Goal: Task Accomplishment & Management: Manage account settings

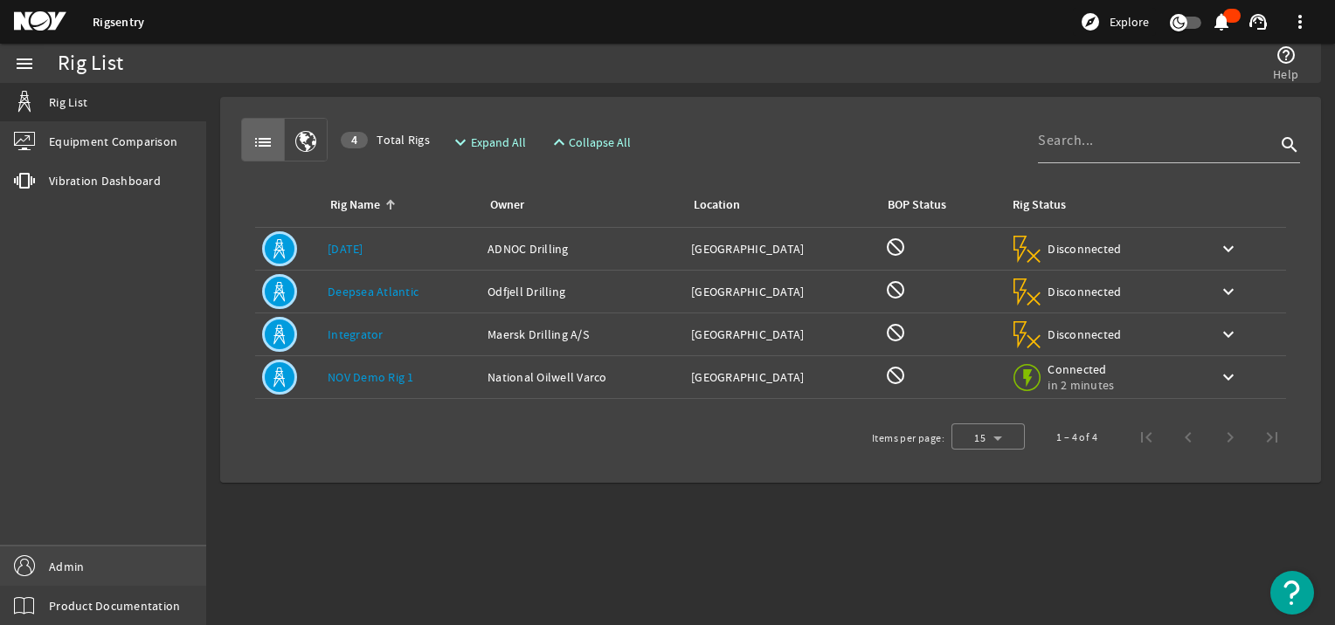
click at [82, 176] on span "Admin" at bounding box center [66, 566] width 35 height 17
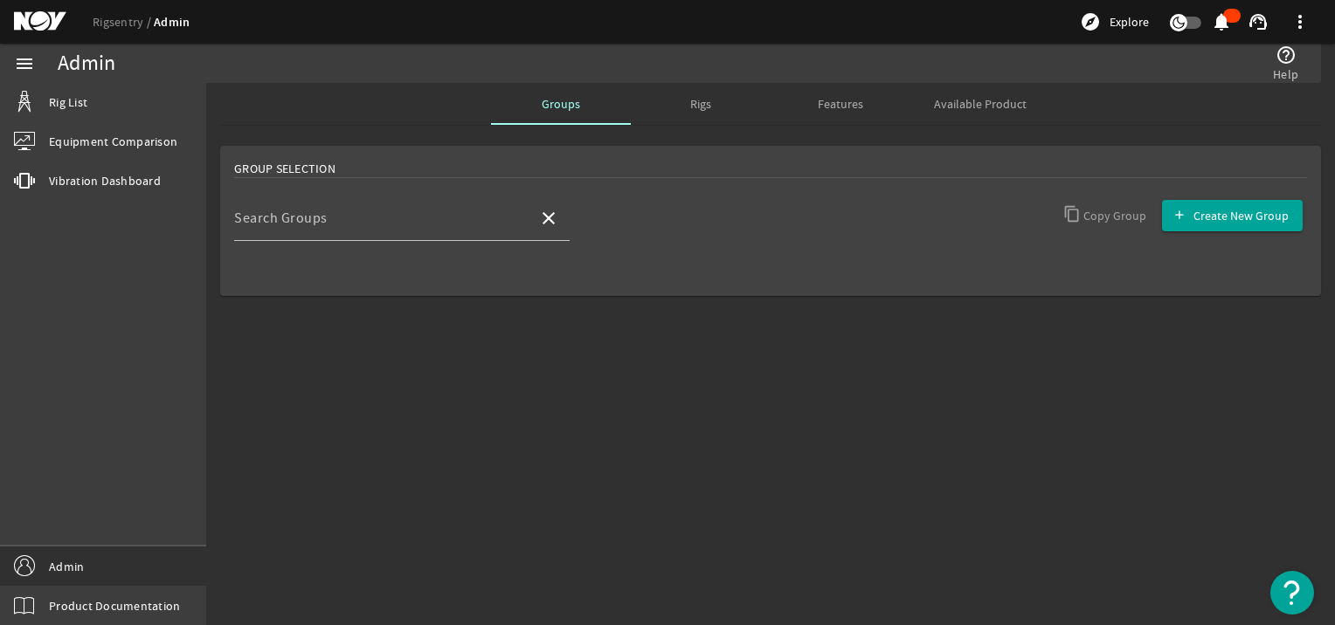
click at [517, 101] on span "Rigs" at bounding box center [700, 104] width 21 height 12
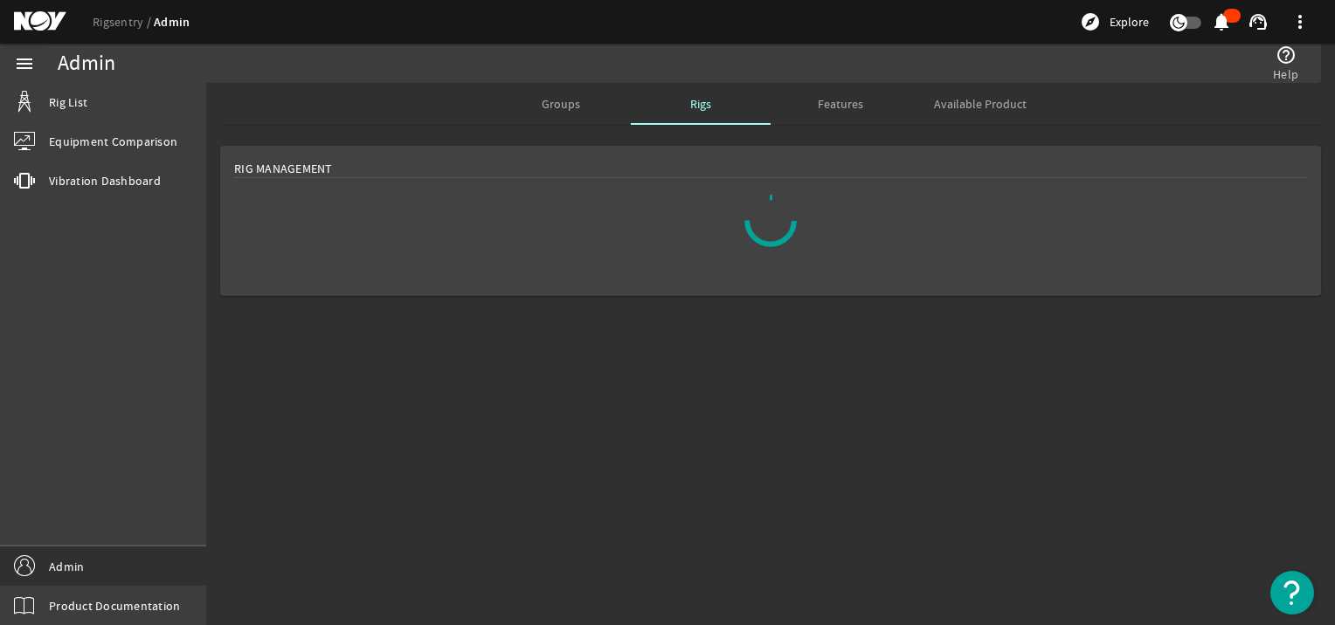
click at [517, 114] on span "Groups" at bounding box center [561, 104] width 38 height 42
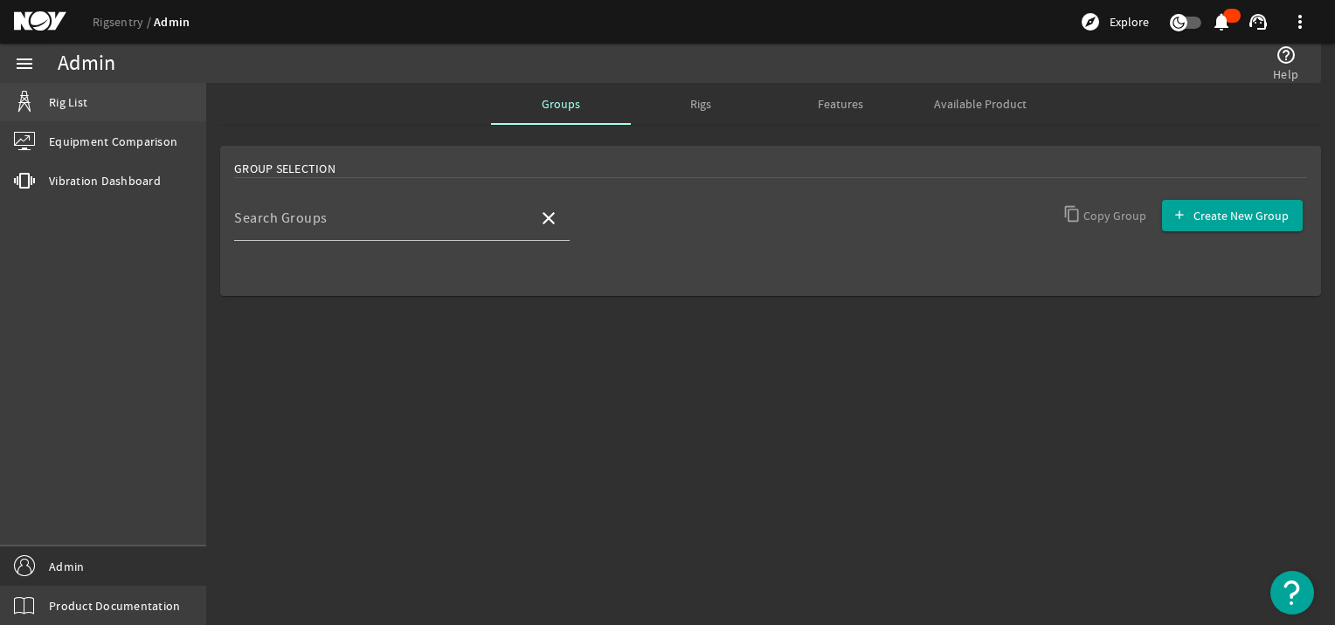
click at [77, 101] on span "Rig List" at bounding box center [68, 101] width 38 height 17
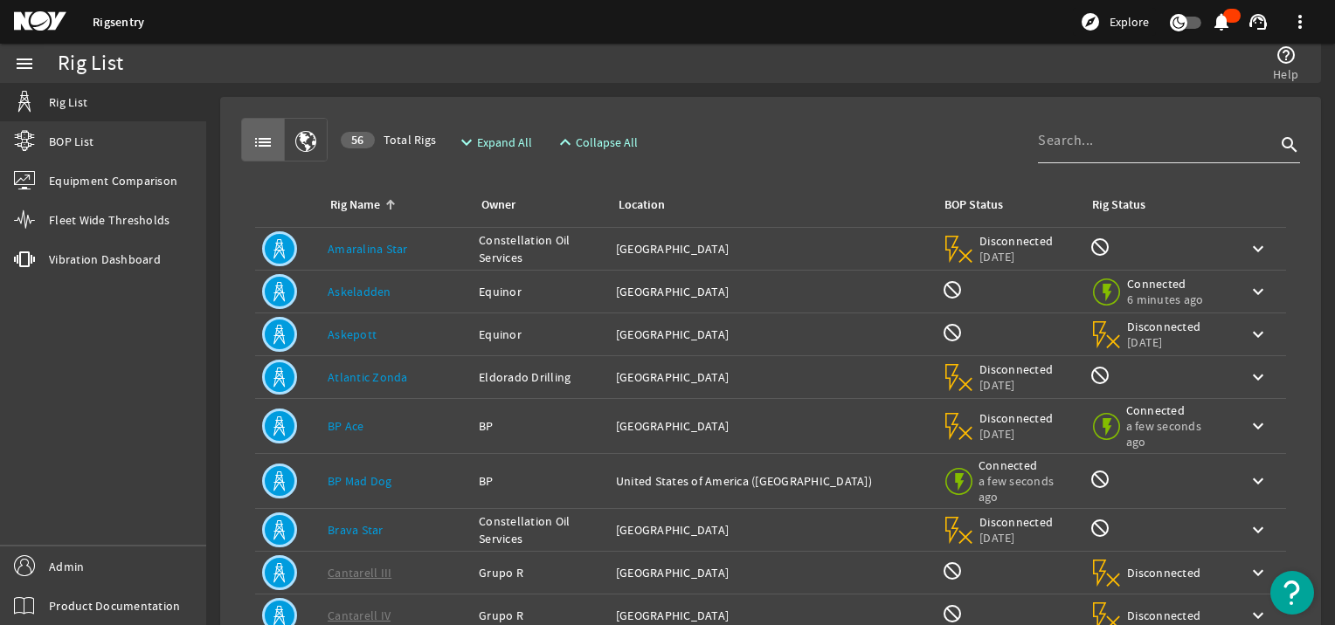
click at [1045, 144] on input at bounding box center [1157, 140] width 238 height 21
click at [48, 563] on link "Admin" at bounding box center [103, 566] width 206 height 39
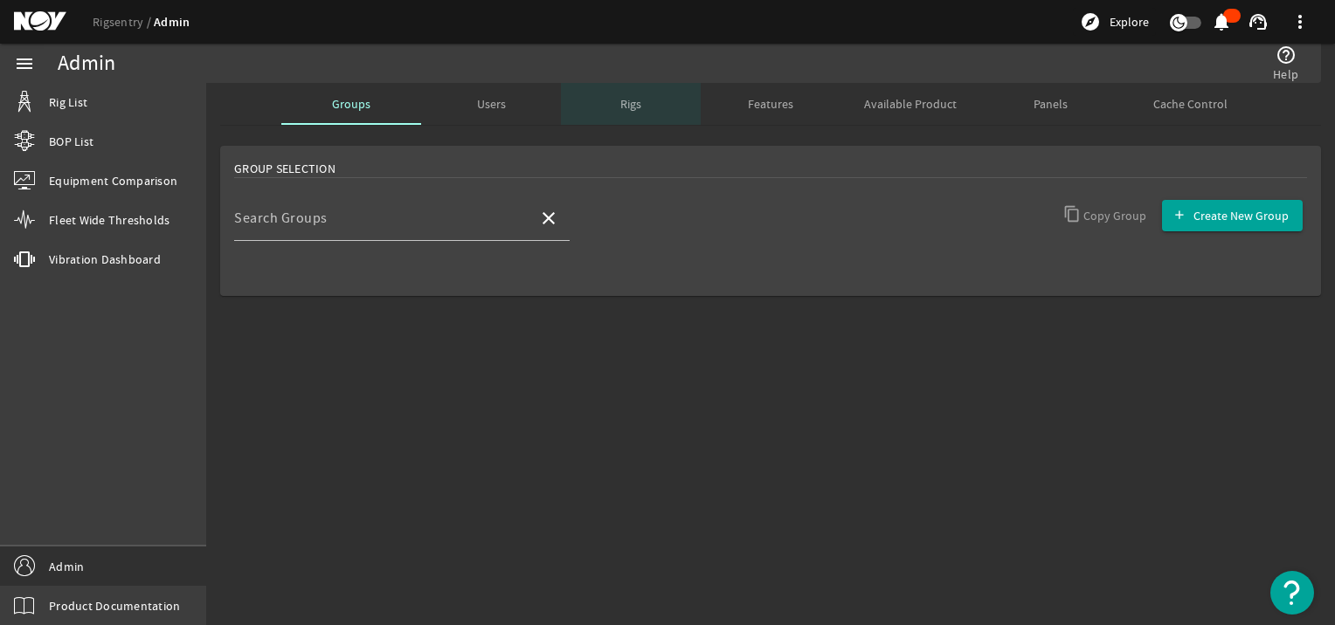
click at [625, 105] on span "Rigs" at bounding box center [630, 104] width 21 height 12
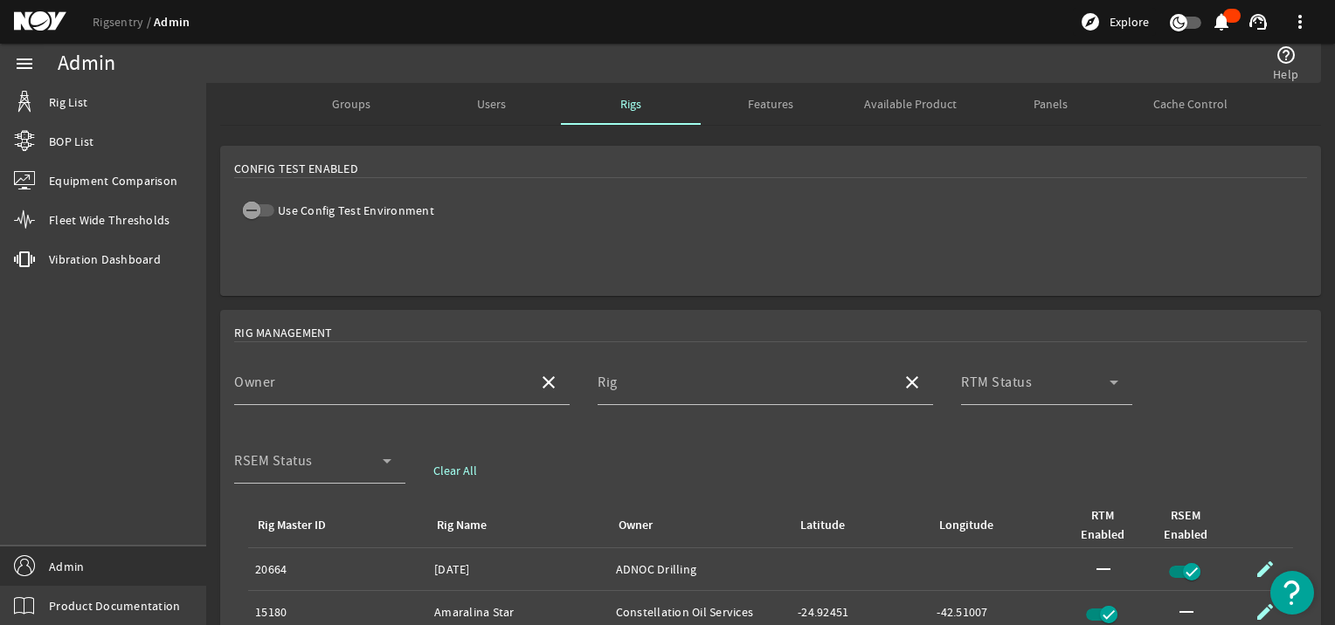
scroll to position [116, 0]
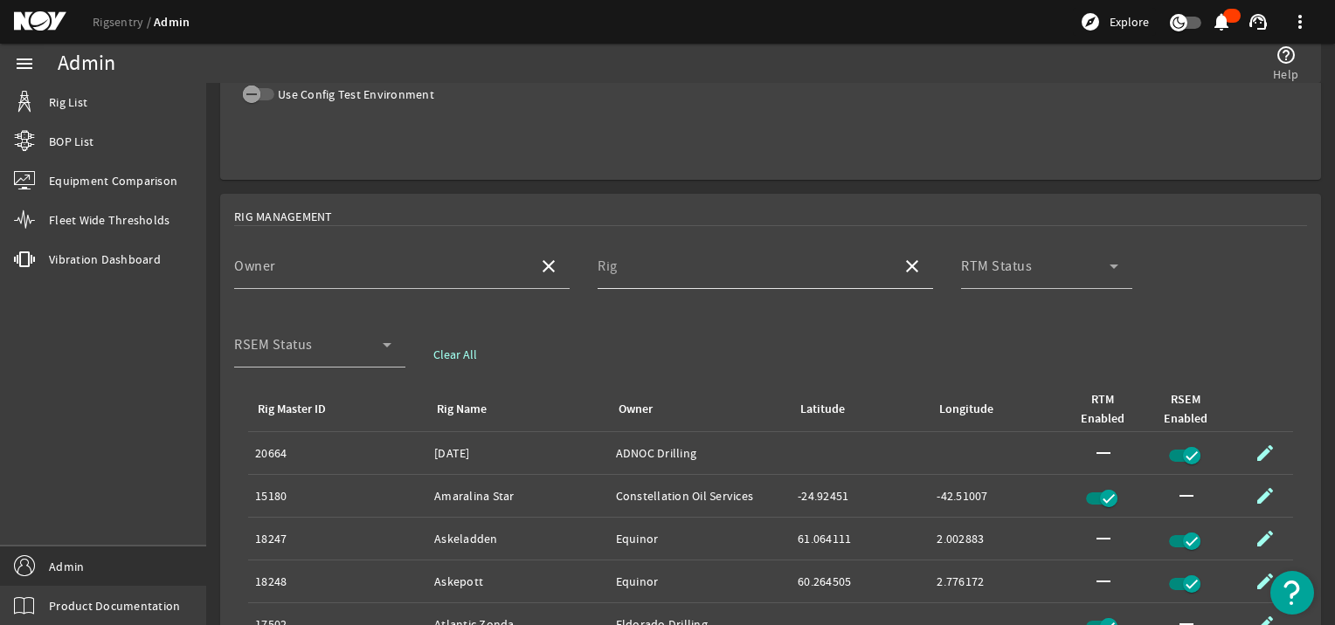
click at [645, 259] on div "Rig" at bounding box center [742, 266] width 290 height 45
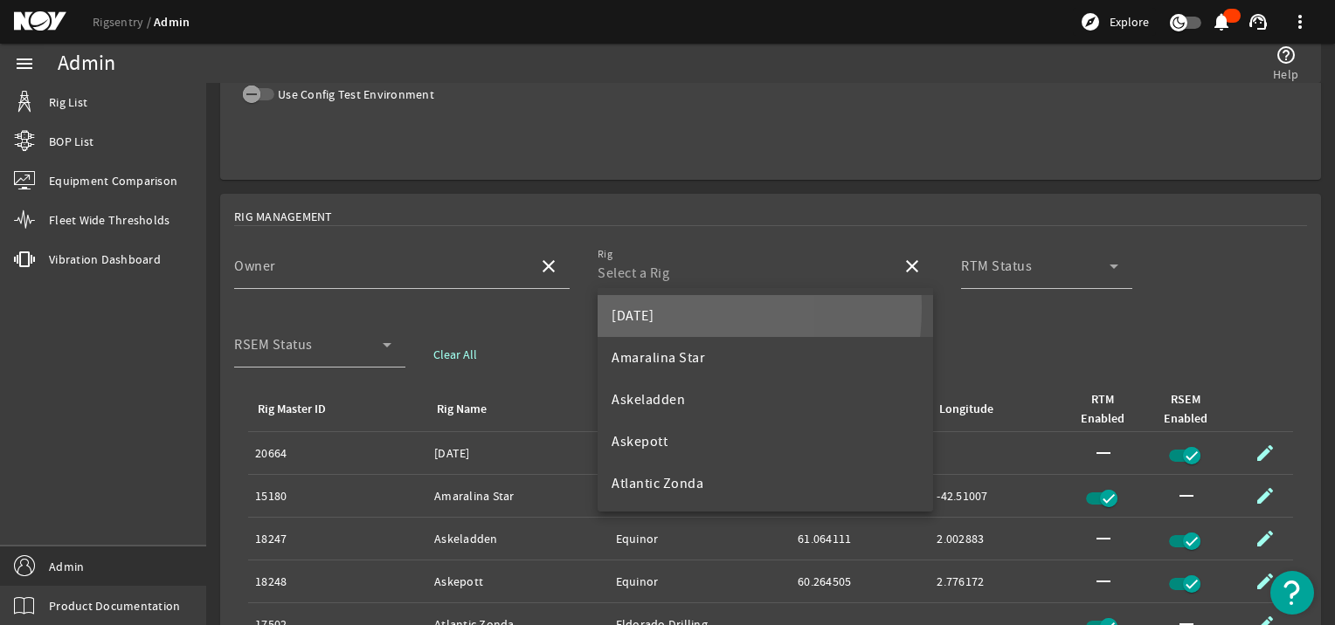
click at [645, 307] on span "[DATE]" at bounding box center [632, 315] width 42 height 17
type input "[DATE]"
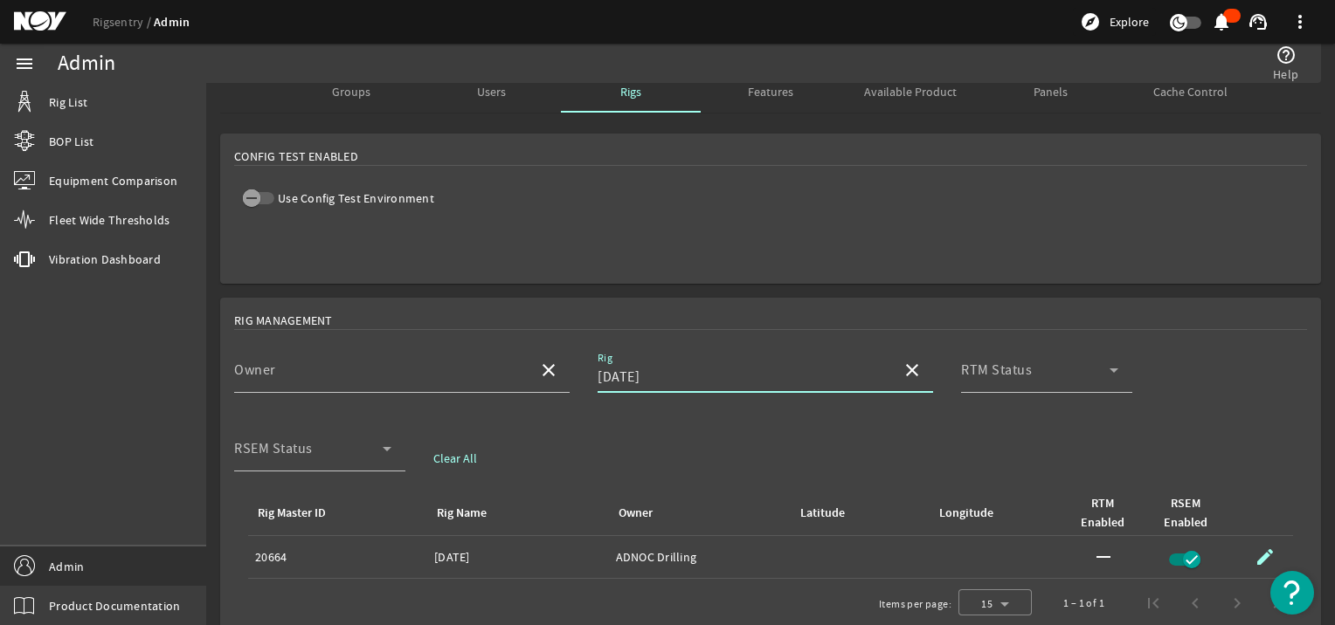
scroll to position [0, 0]
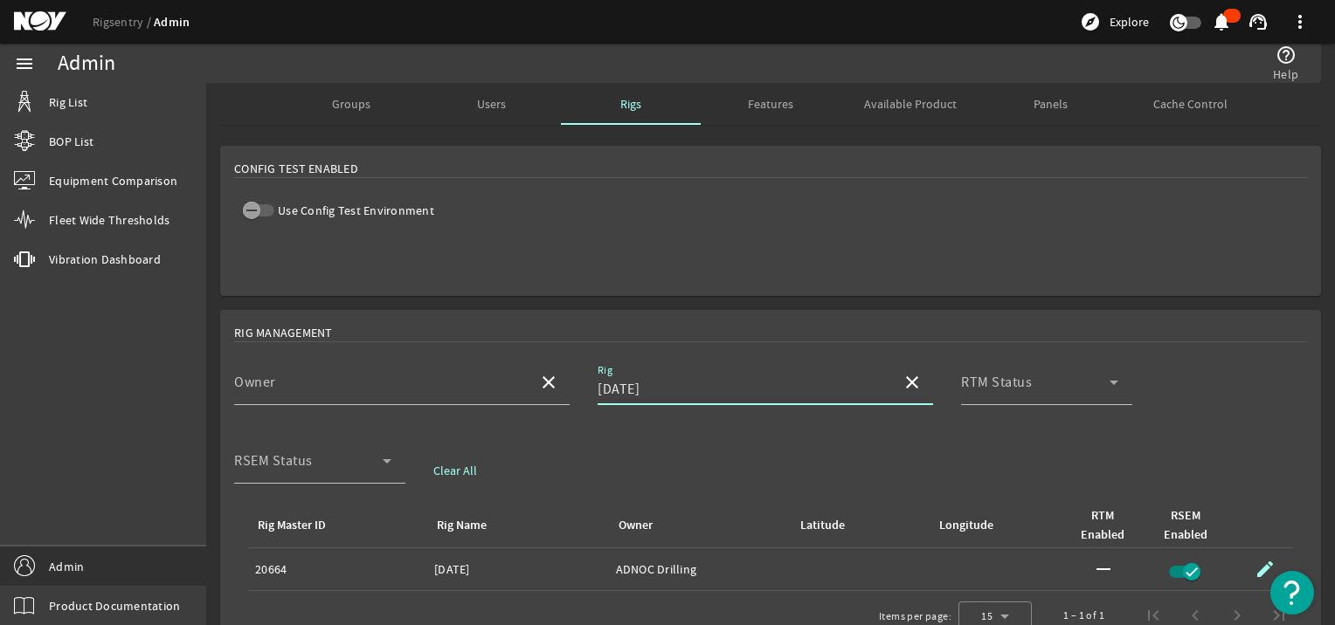
click at [864, 111] on span "Available Product" at bounding box center [910, 104] width 93 height 42
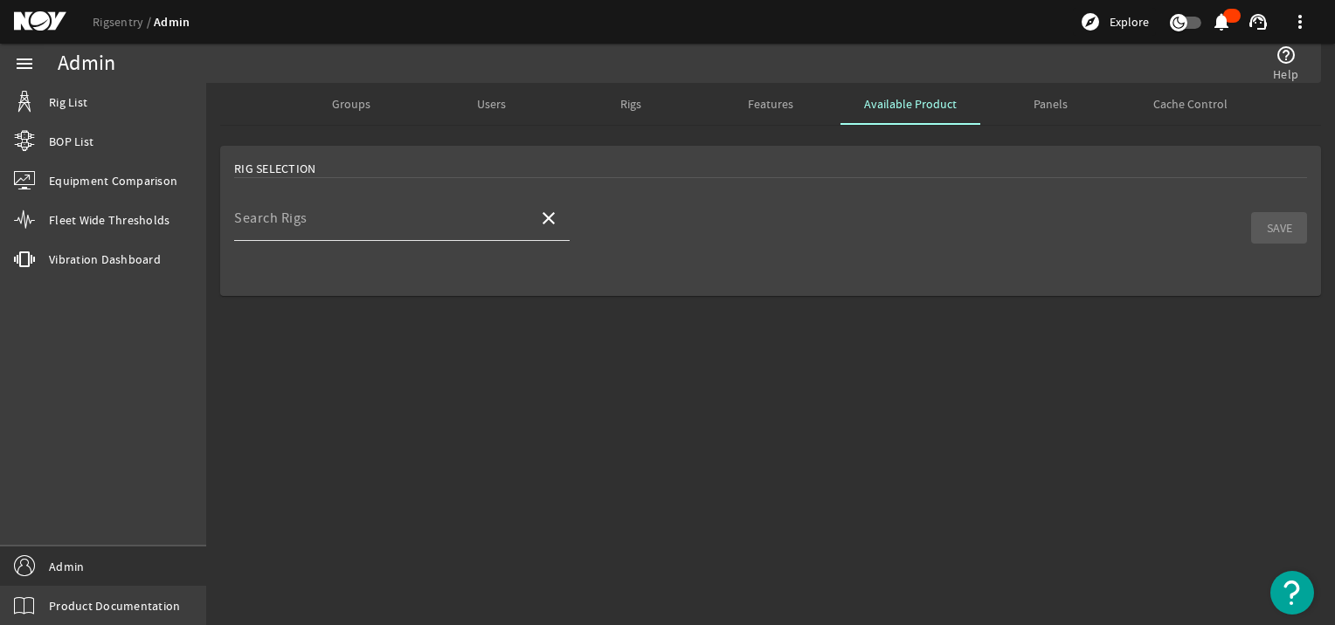
click at [379, 221] on input "Search Rigs" at bounding box center [379, 225] width 290 height 21
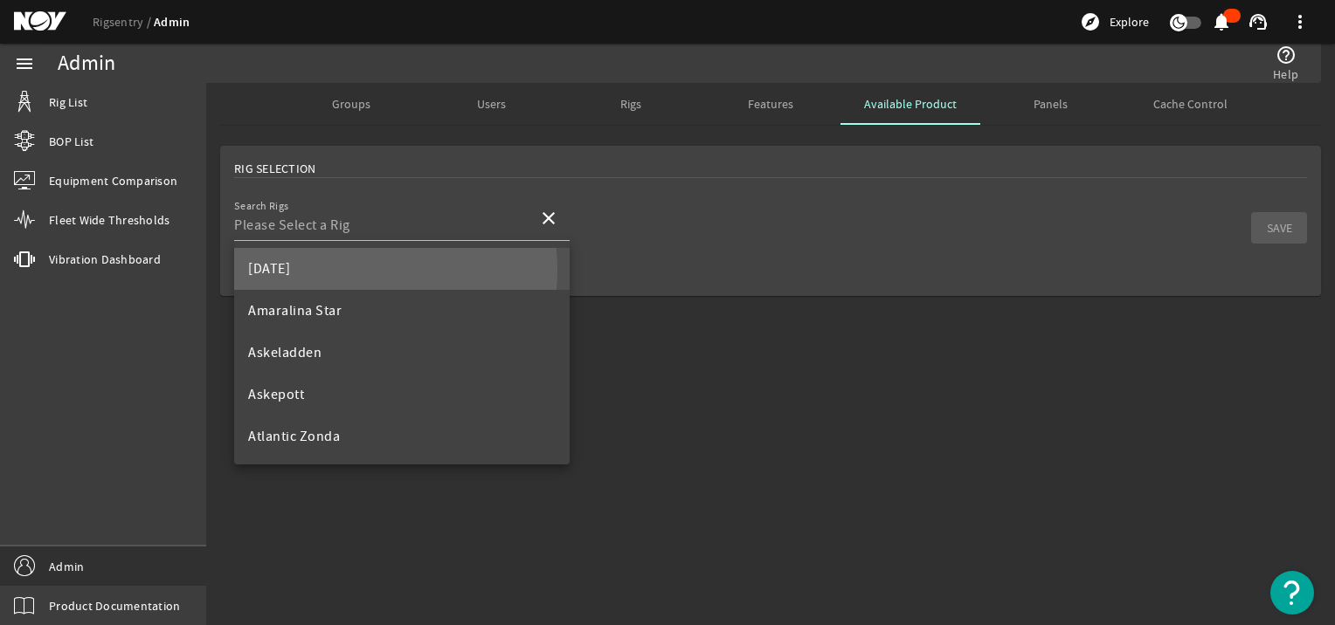
click at [336, 270] on mat-option "[DATE]" at bounding box center [401, 269] width 335 height 42
type input "[DATE]"
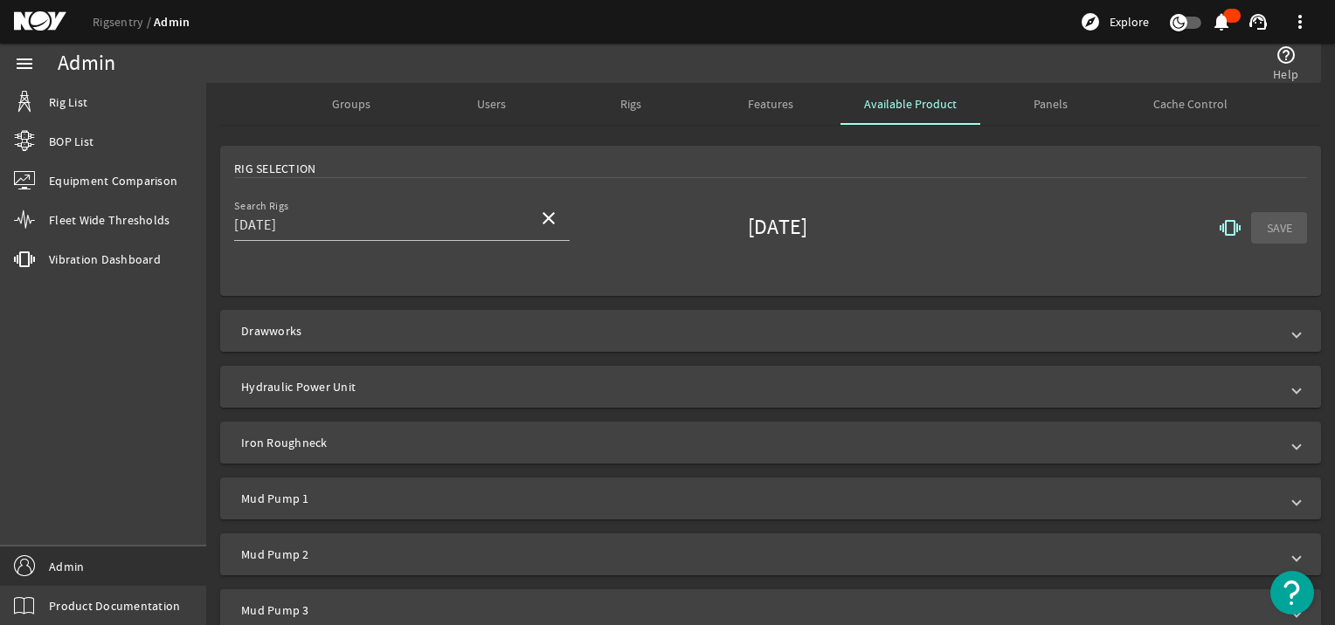
click at [355, 322] on span "Drawworks" at bounding box center [767, 330] width 1052 height 17
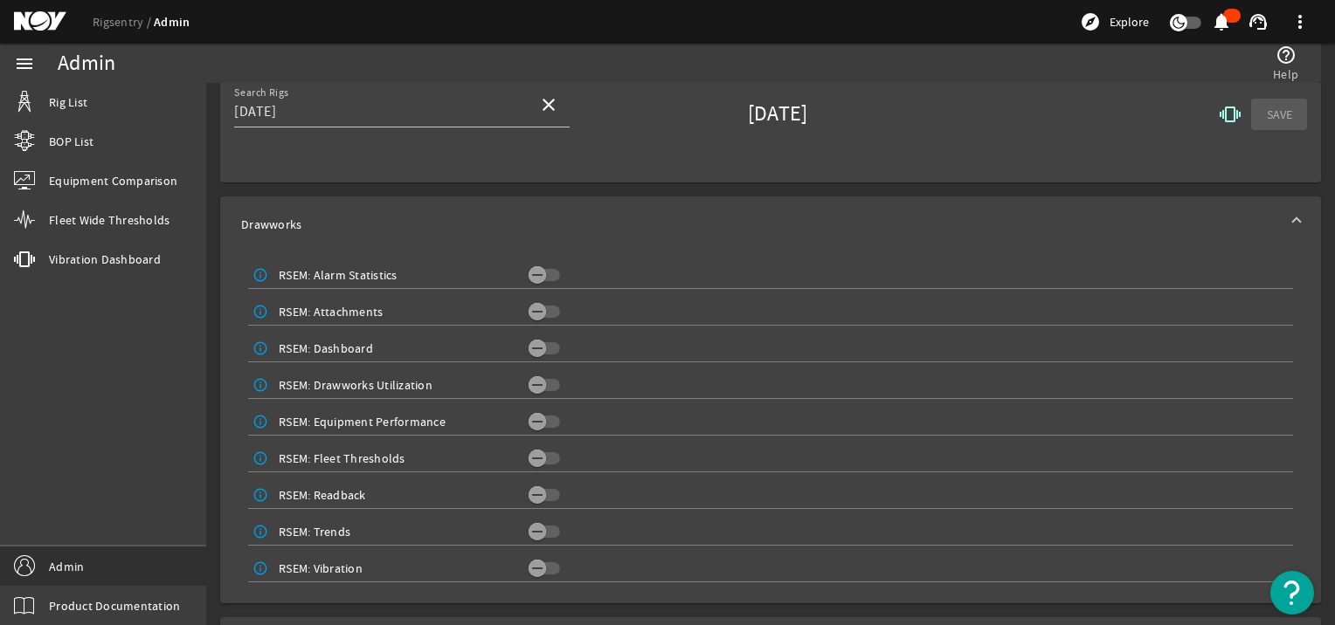
scroll to position [116, 0]
click at [537, 301] on icon "button" at bounding box center [537, 309] width 16 height 16
click at [538, 338] on icon "button" at bounding box center [537, 346] width 16 height 16
click at [535, 448] on icon "button" at bounding box center [537, 456] width 16 height 16
click at [533, 490] on icon "button" at bounding box center [537, 493] width 16 height 16
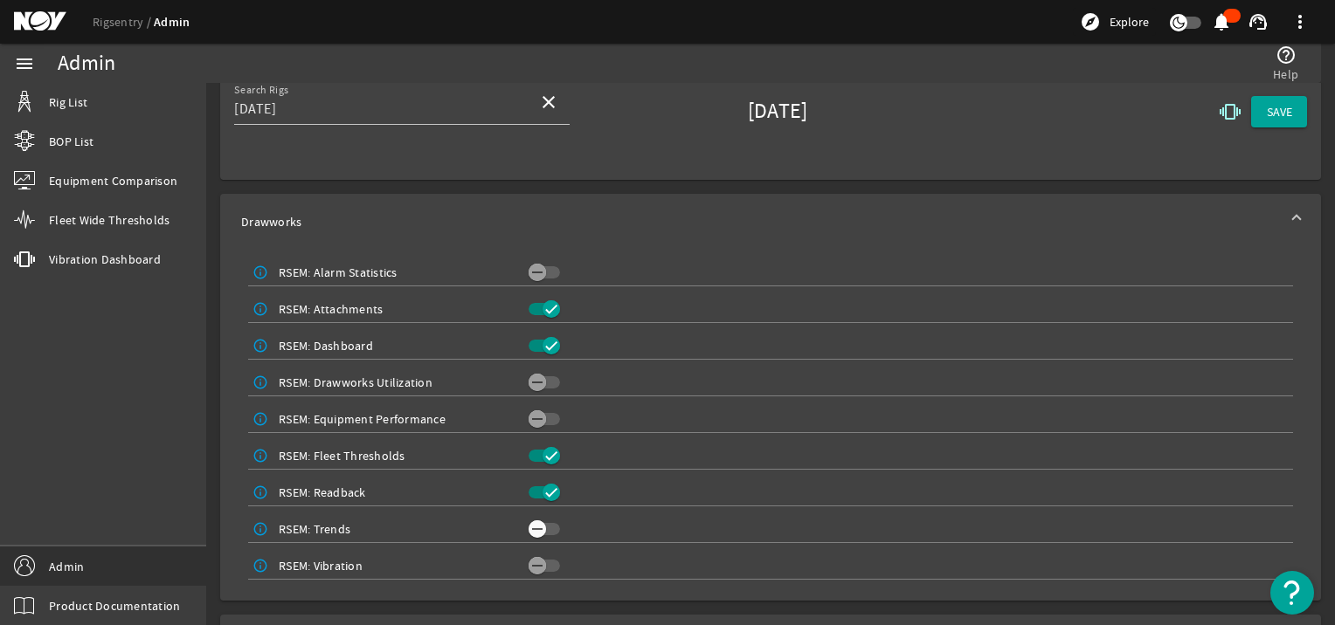
click at [538, 535] on icon "button" at bounding box center [537, 529] width 16 height 16
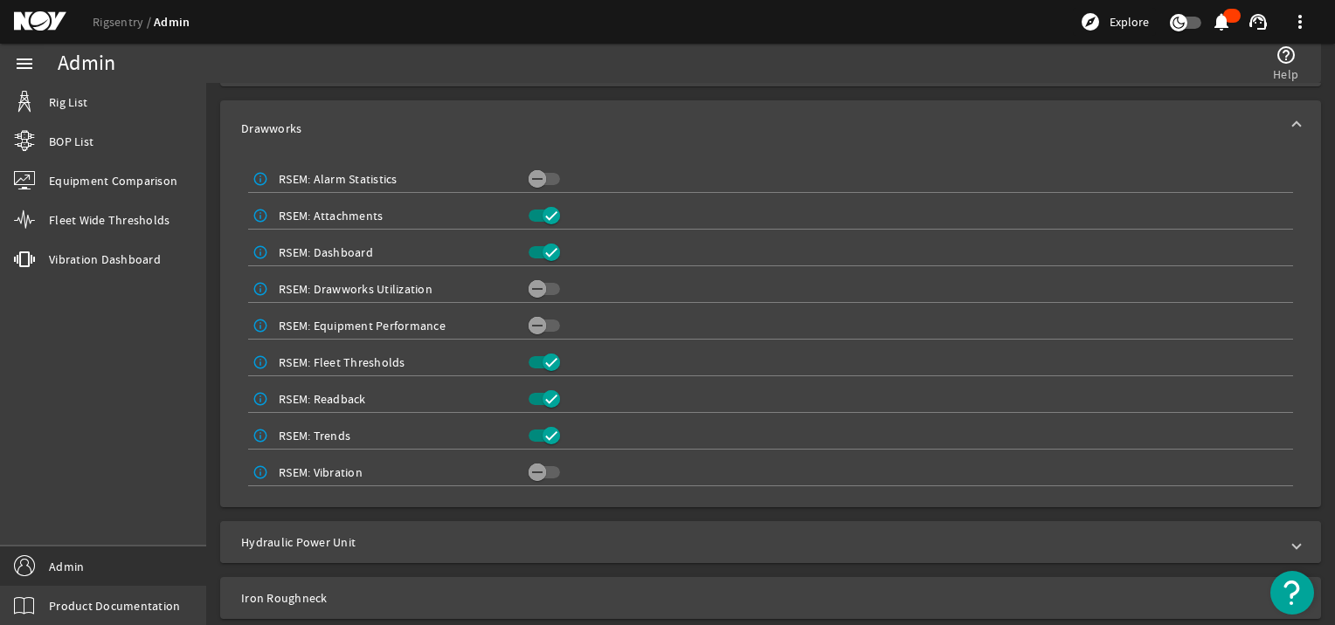
scroll to position [232, 0]
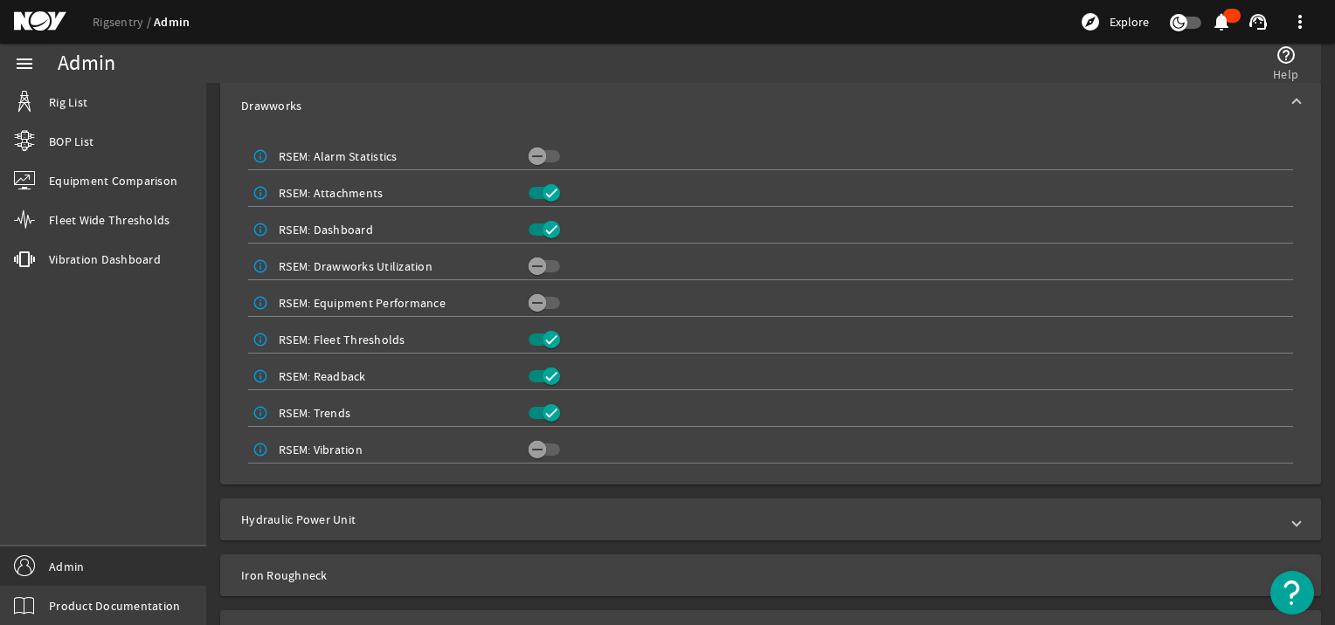
click at [549, 500] on mat-expansion-panel-header "Hydraulic Power Unit" at bounding box center [770, 520] width 1100 height 42
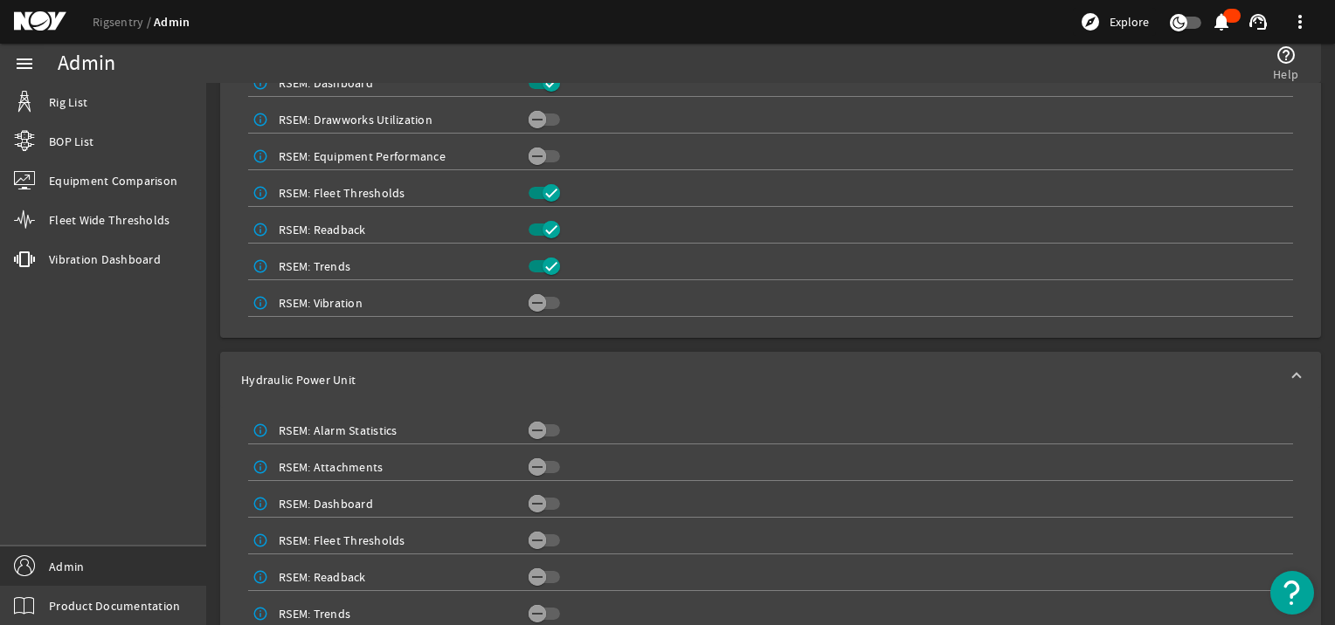
scroll to position [524, 0]
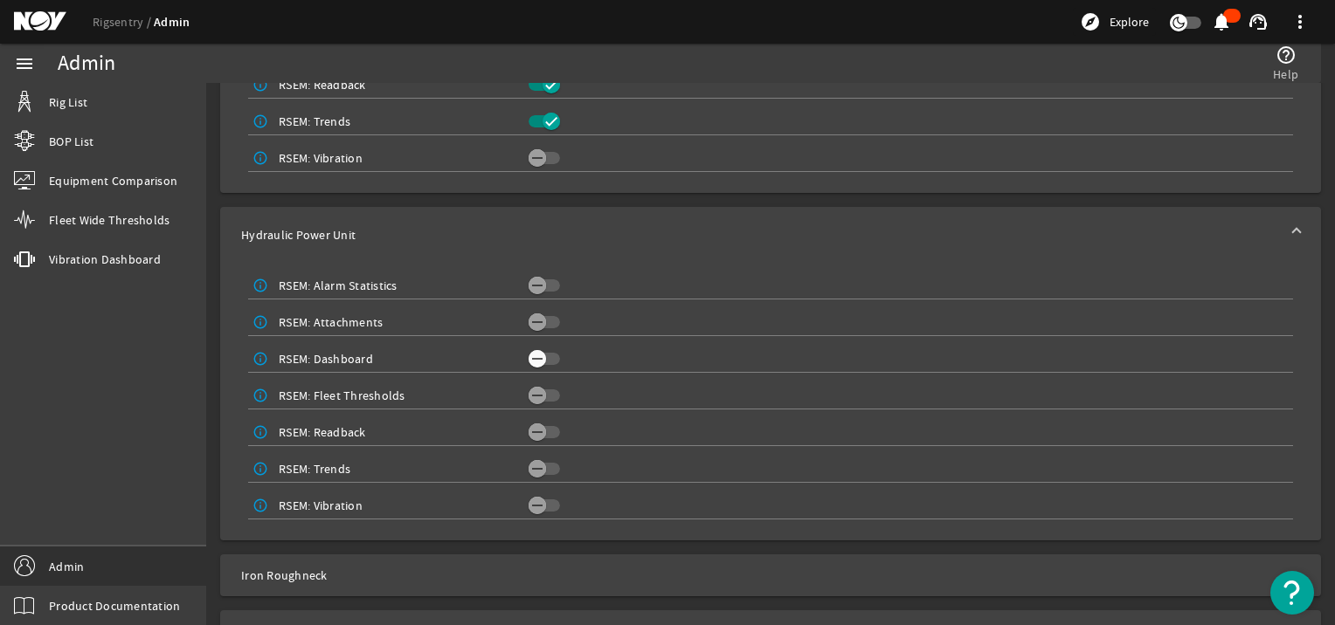
click at [545, 355] on span "button" at bounding box center [543, 359] width 31 height 12
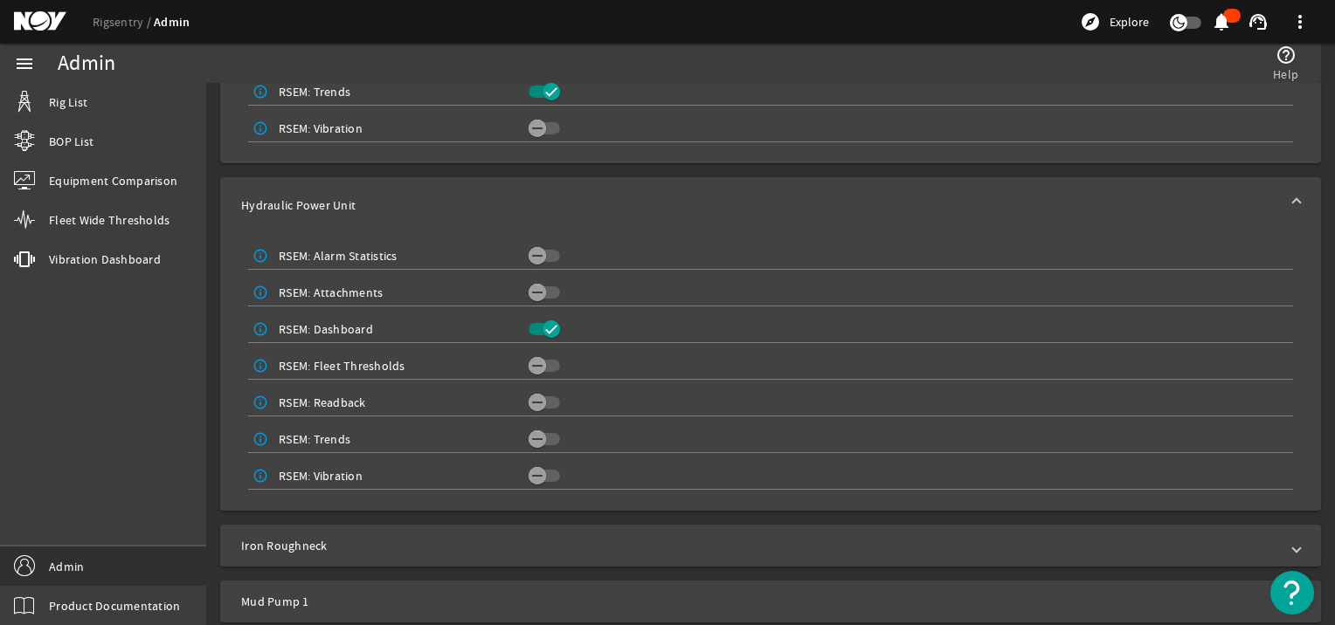
scroll to position [582, 0]
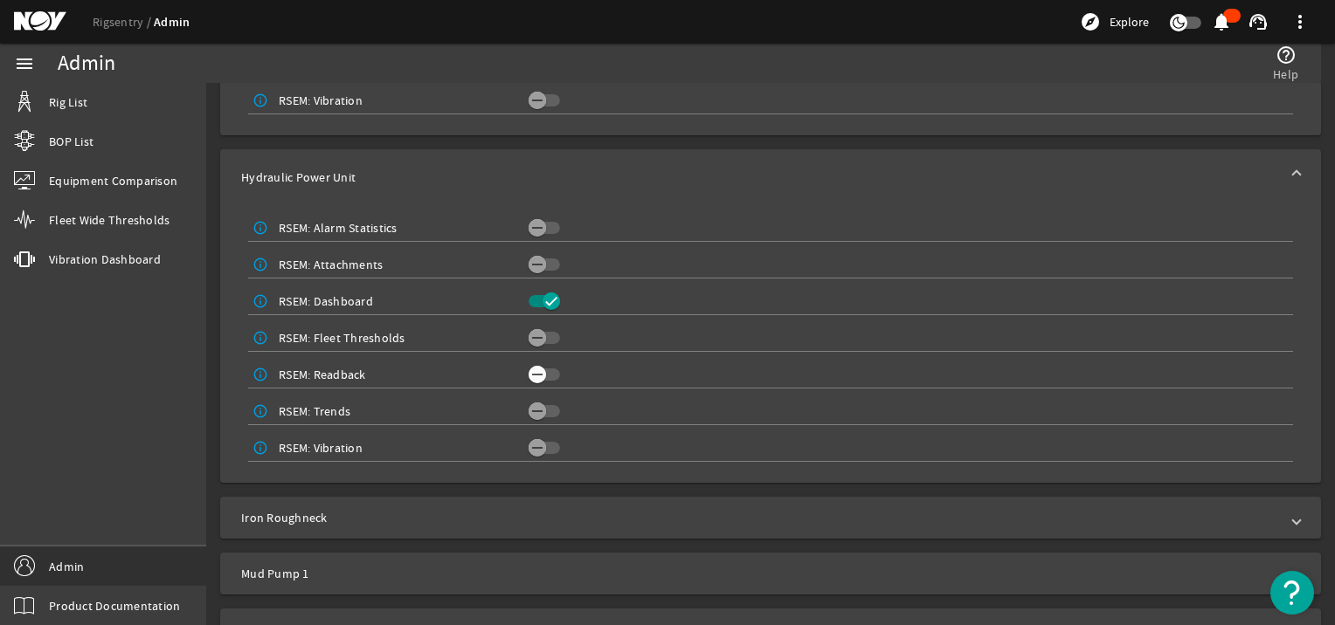
click at [542, 370] on span "button" at bounding box center [536, 374] width 17 height 17
click at [538, 412] on icon "button" at bounding box center [537, 412] width 16 height 16
click at [537, 259] on icon "button" at bounding box center [537, 265] width 16 height 16
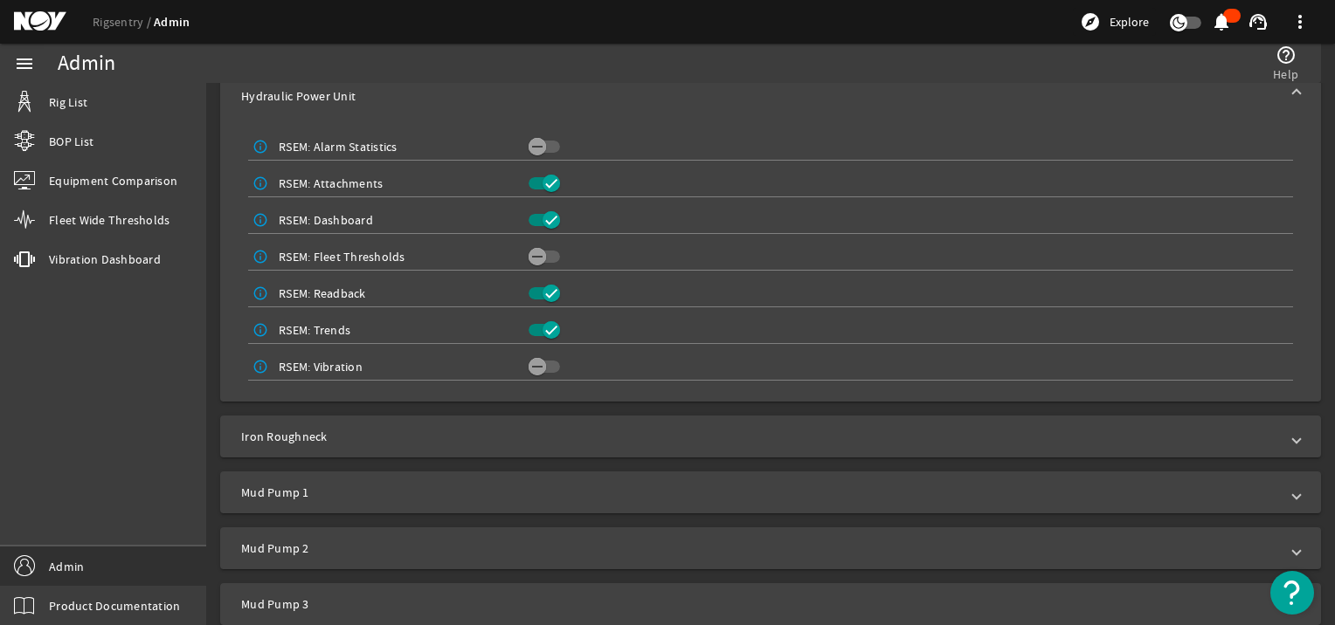
scroll to position [733, 0]
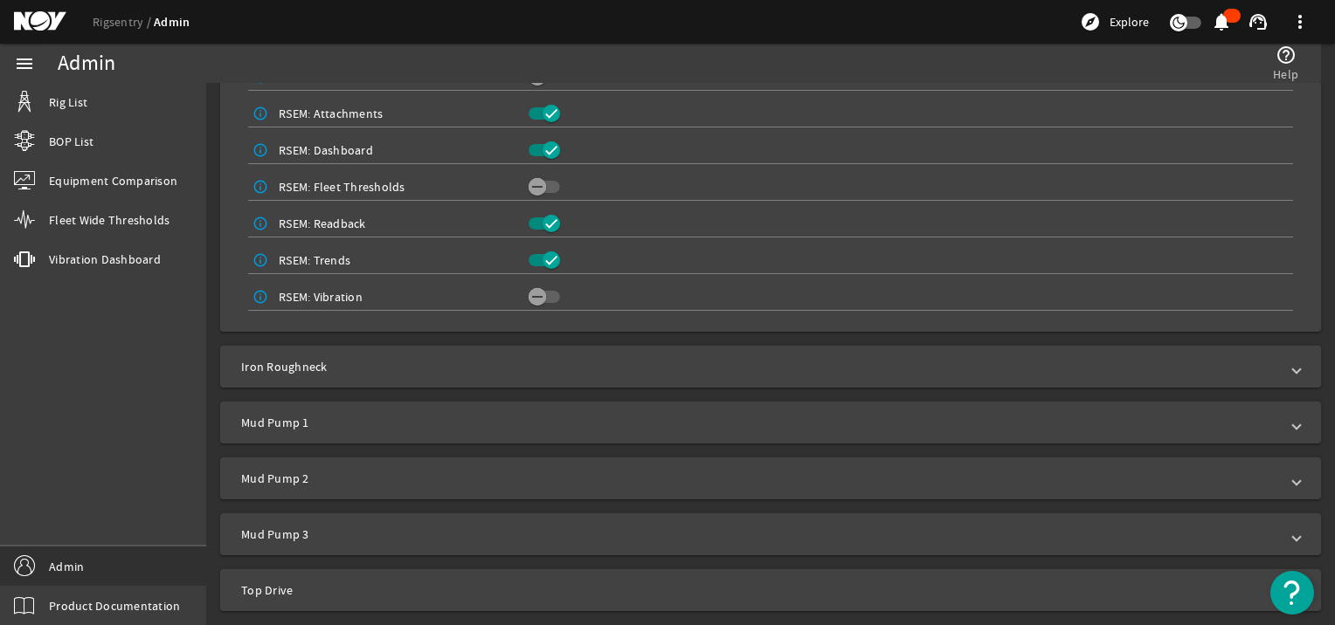
click at [616, 356] on mat-expansion-panel-header "Iron Roughneck" at bounding box center [770, 367] width 1100 height 42
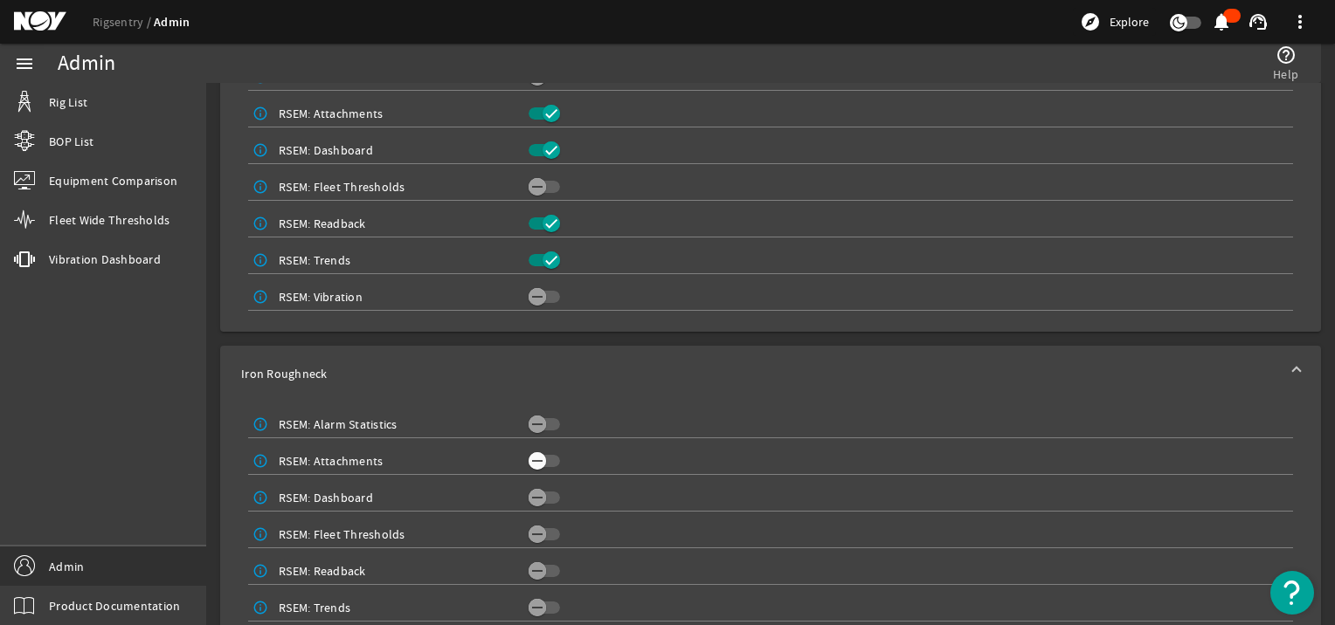
click at [552, 456] on span "button" at bounding box center [543, 461] width 31 height 12
click at [534, 493] on icon "button" at bounding box center [537, 498] width 16 height 16
click at [537, 539] on icon "button" at bounding box center [537, 535] width 16 height 16
click at [533, 190] on icon "button" at bounding box center [537, 187] width 16 height 16
click at [531, 571] on icon "button" at bounding box center [537, 571] width 16 height 16
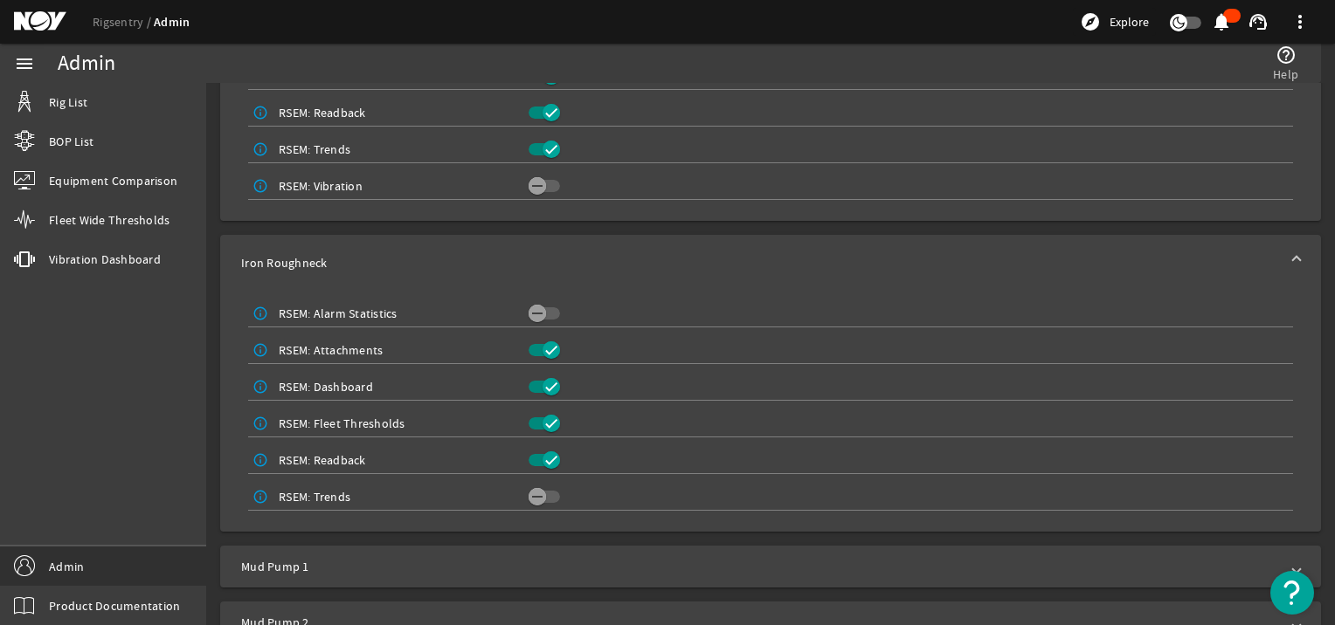
scroll to position [849, 0]
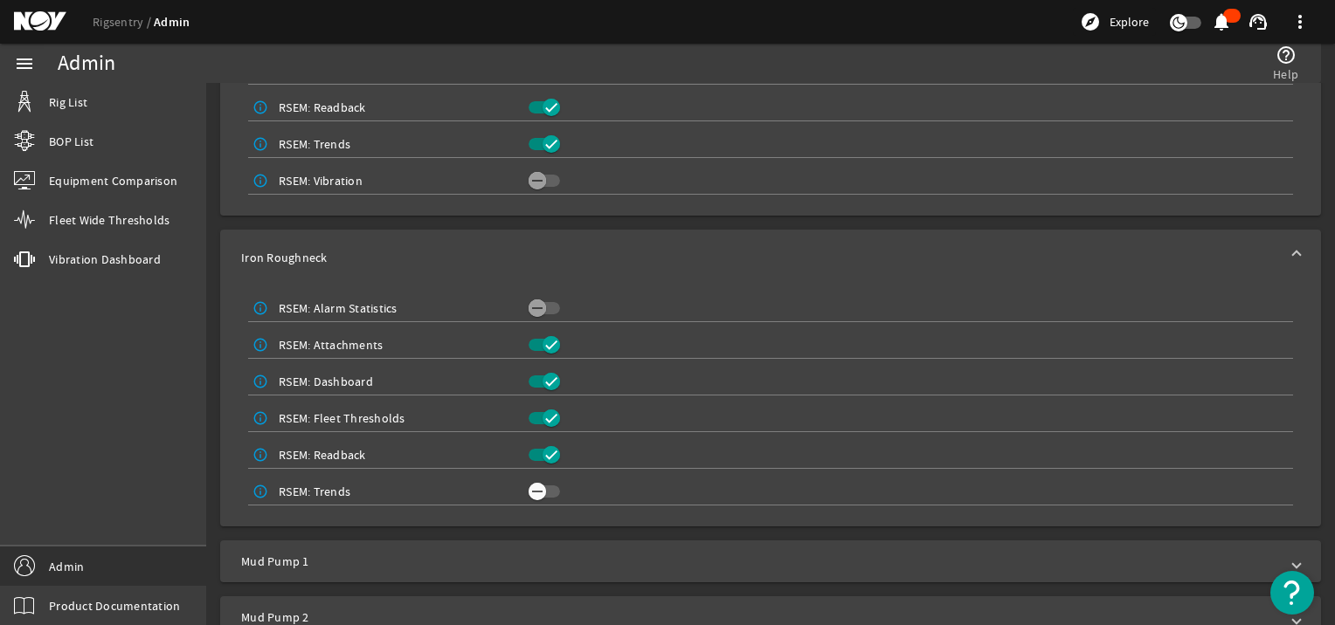
click at [534, 486] on icon "button" at bounding box center [537, 492] width 16 height 16
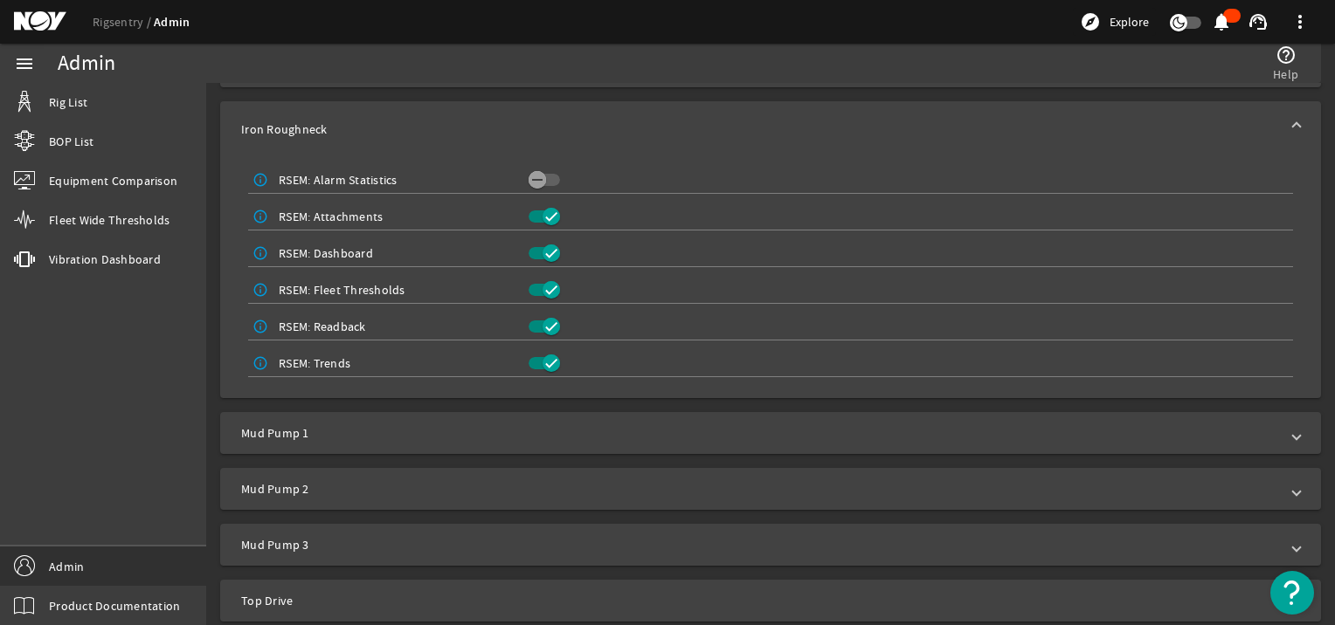
scroll to position [988, 0]
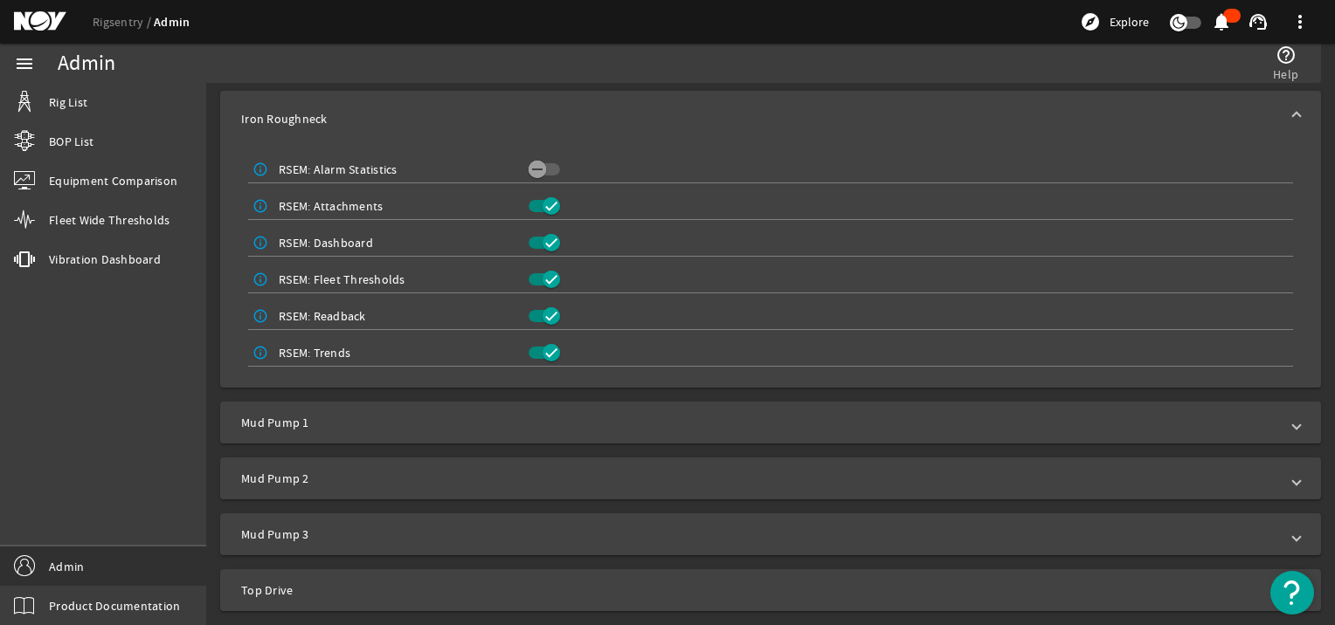
click at [541, 430] on span "Mud Pump 1" at bounding box center [767, 422] width 1052 height 17
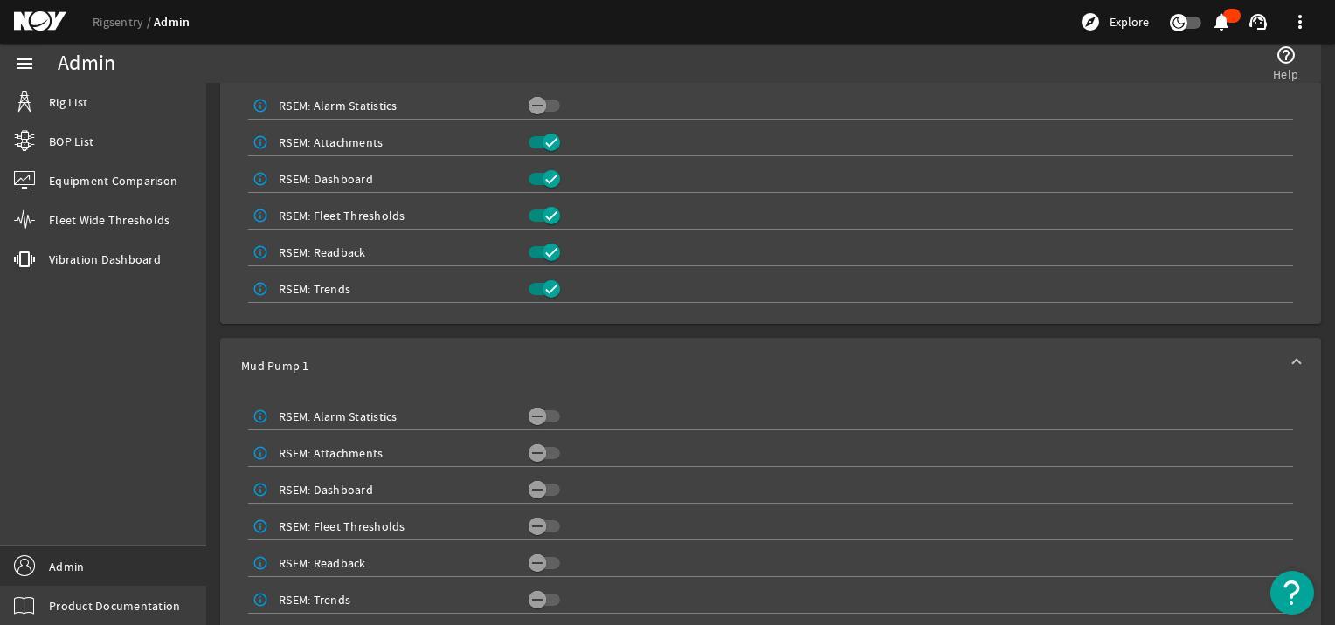
scroll to position [1162, 0]
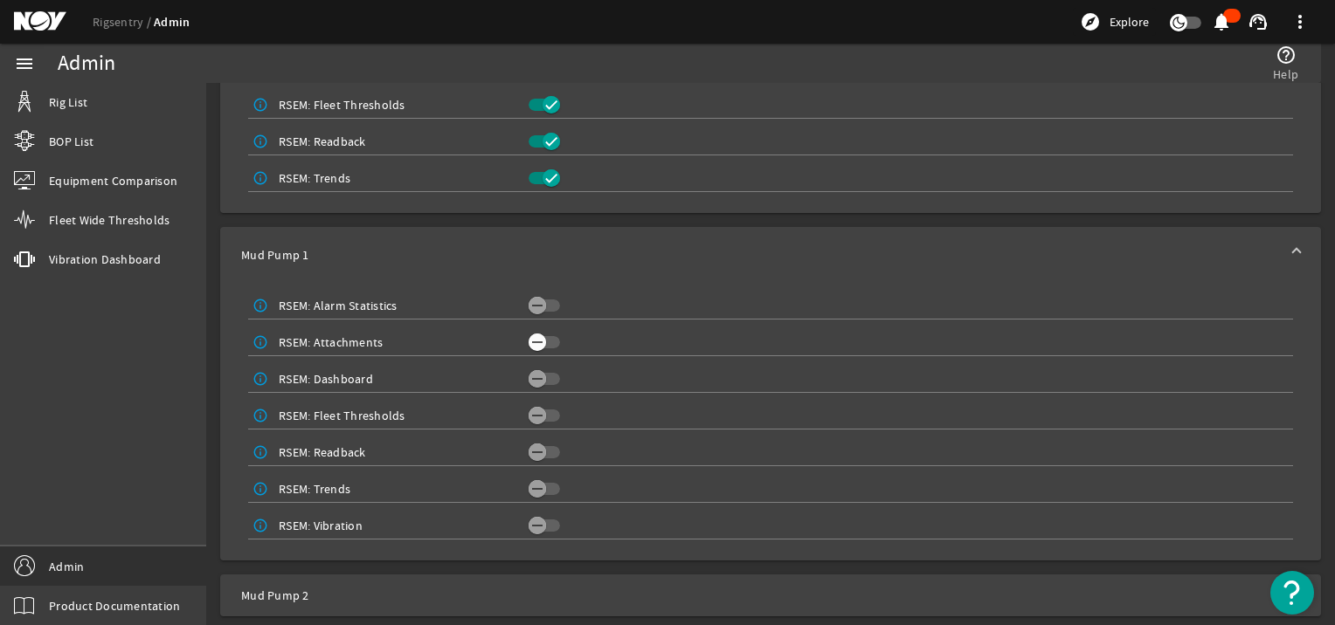
click at [534, 346] on icon "button" at bounding box center [537, 343] width 16 height 16
click at [538, 371] on icon "button" at bounding box center [537, 379] width 16 height 16
click at [540, 410] on icon "button" at bounding box center [537, 416] width 16 height 16
click at [540, 452] on icon "button" at bounding box center [537, 453] width 16 height 16
click at [543, 491] on span "button" at bounding box center [543, 489] width 31 height 12
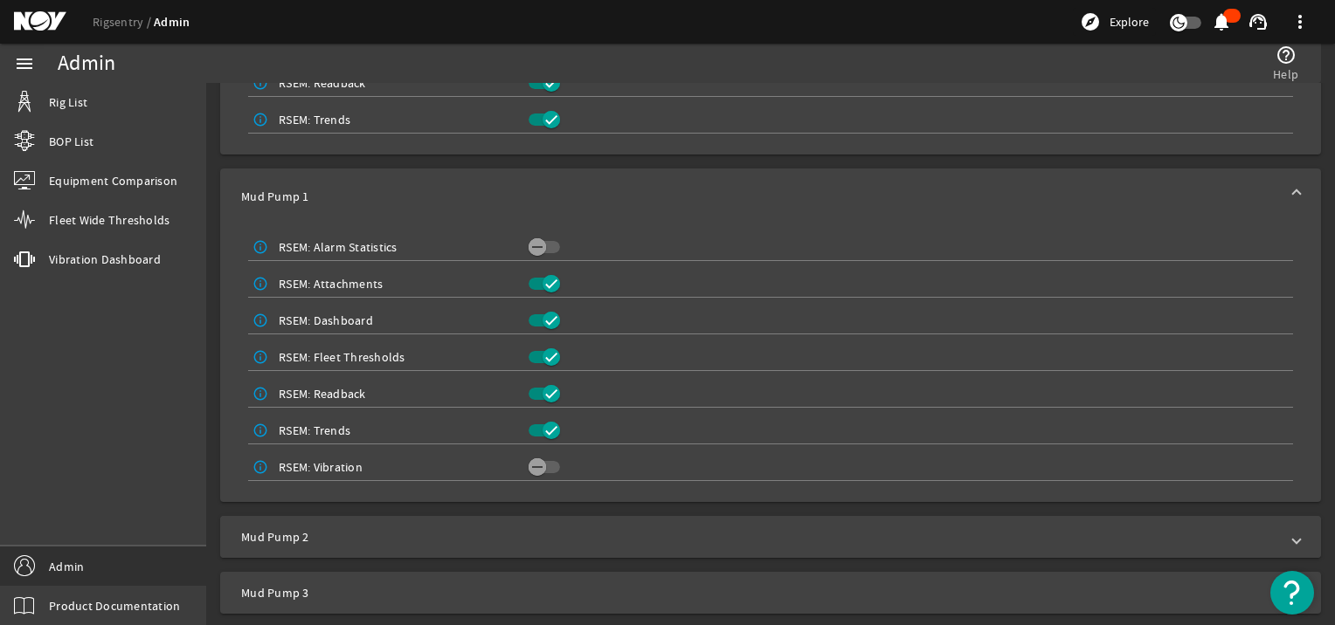
click at [538, 532] on span "Mud Pump 2" at bounding box center [767, 536] width 1052 height 17
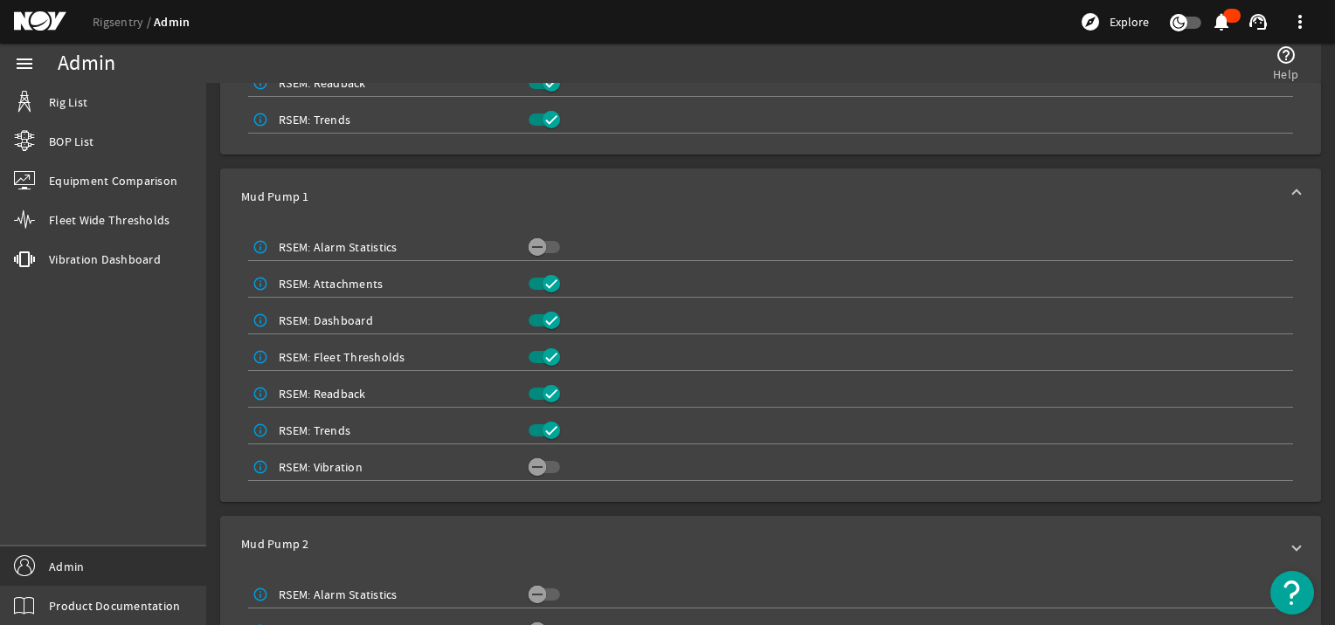
scroll to position [1571, 0]
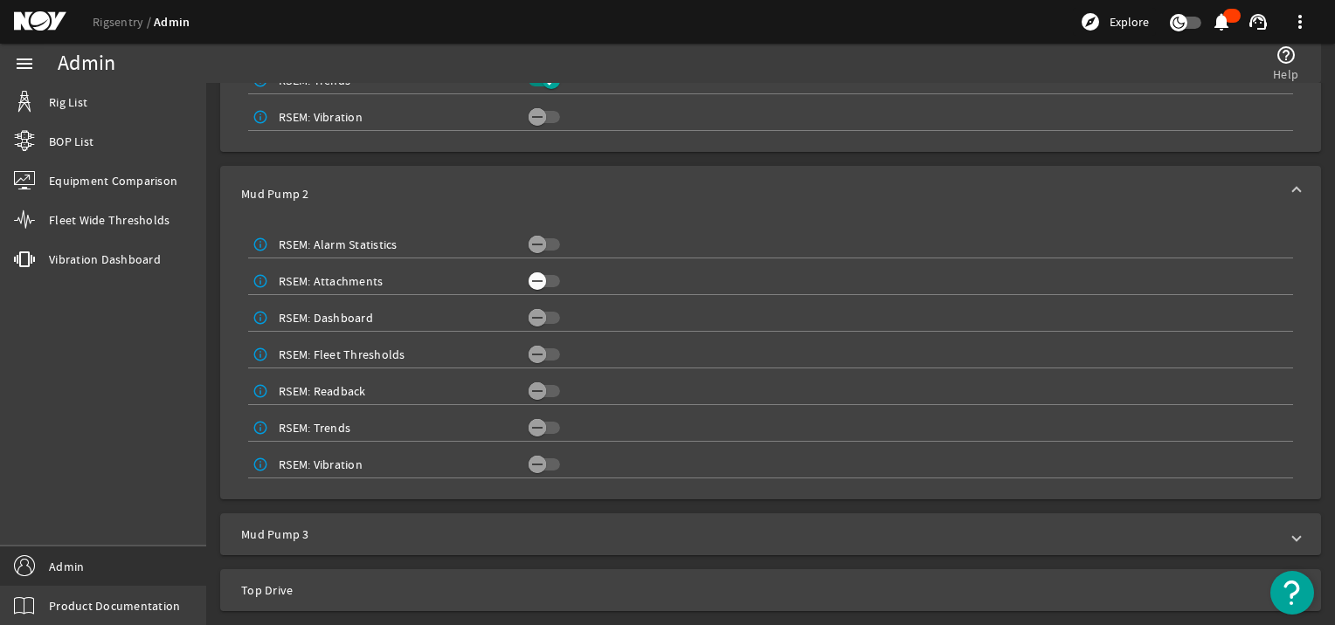
click at [534, 279] on icon "button" at bounding box center [537, 281] width 16 height 16
click at [533, 311] on icon "button" at bounding box center [537, 318] width 16 height 16
click at [533, 360] on icon "button" at bounding box center [537, 355] width 16 height 16
click at [533, 377] on div "info_outline RSEM: Readback" at bounding box center [770, 391] width 1045 height 30
click at [533, 394] on icon "button" at bounding box center [537, 391] width 16 height 16
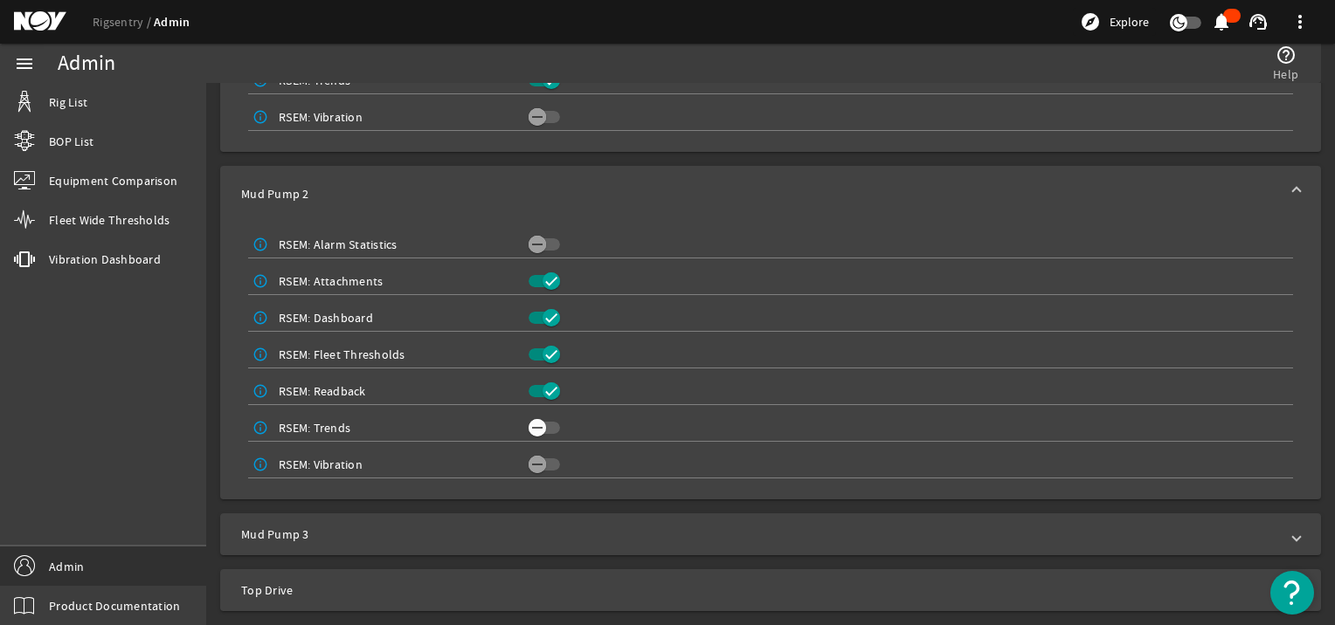
click at [535, 425] on icon "button" at bounding box center [537, 428] width 16 height 16
click at [534, 524] on mat-expansion-panel-header "Mud Pump 3" at bounding box center [770, 535] width 1100 height 42
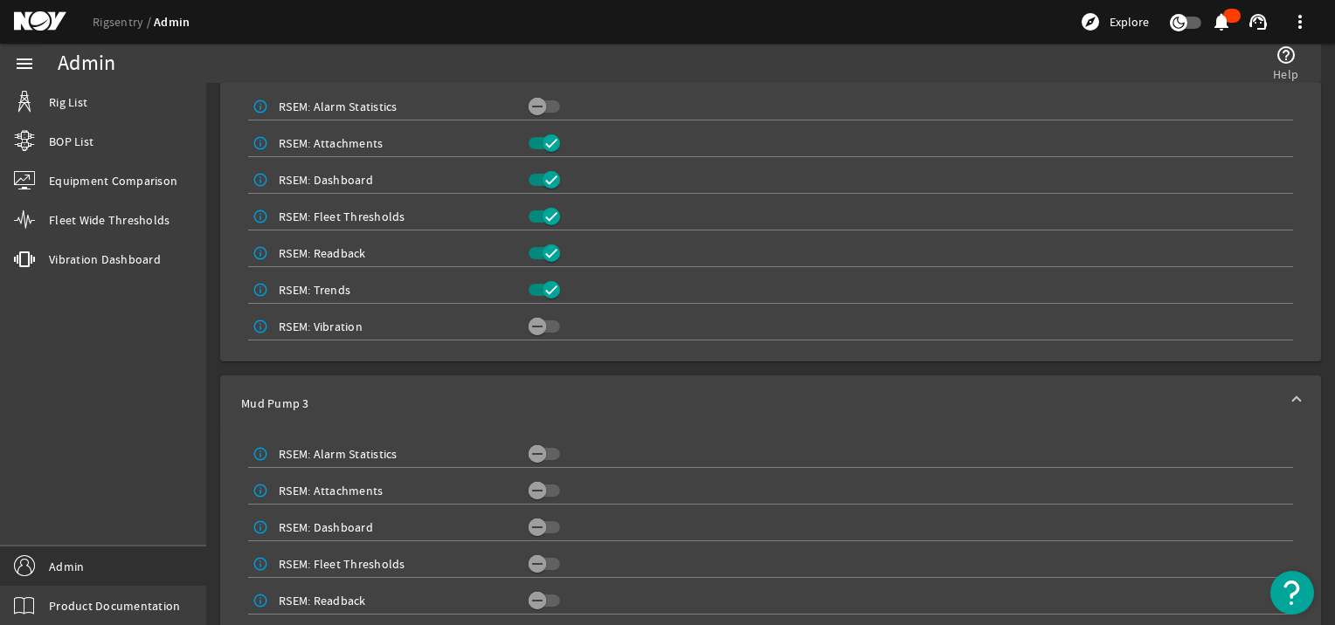
scroll to position [1862, 0]
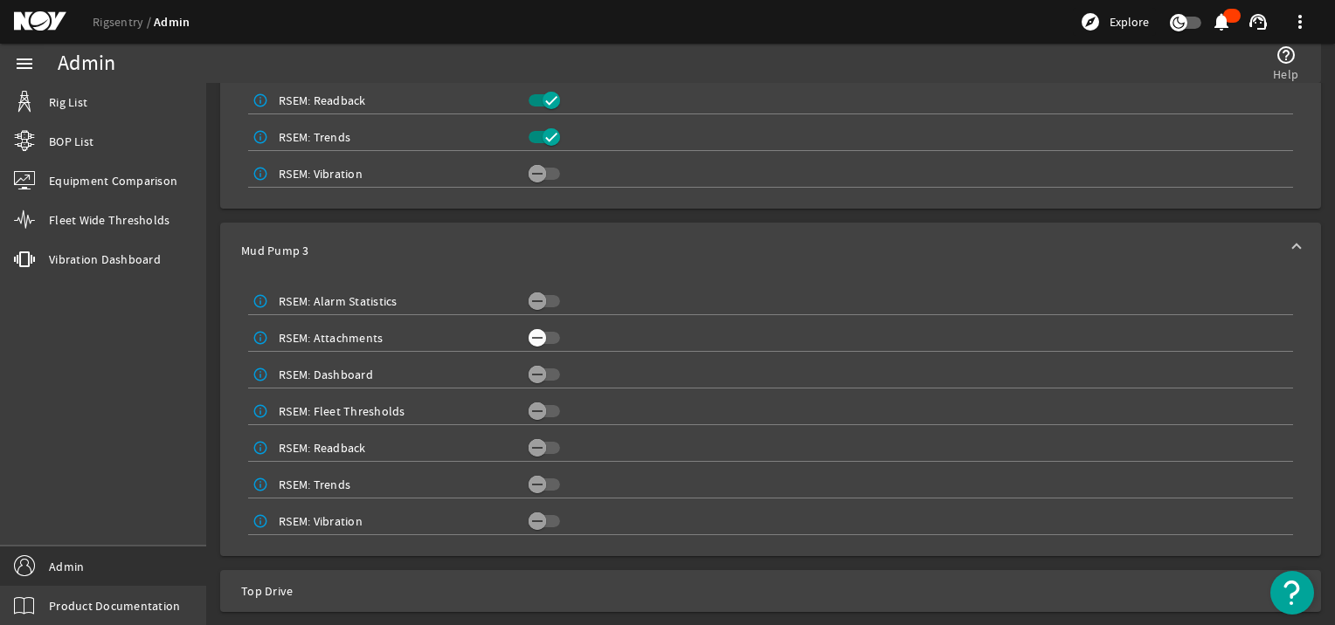
click at [533, 335] on icon "button" at bounding box center [537, 338] width 16 height 16
click at [534, 370] on icon "button" at bounding box center [537, 375] width 16 height 16
click at [534, 391] on div "info_outline RSEM: Alarm Statistics info_outline RSEM: Attachments info_outline…" at bounding box center [770, 418] width 1100 height 278
click at [534, 406] on icon "button" at bounding box center [537, 412] width 16 height 16
click at [535, 439] on span "button" at bounding box center [536, 447] width 17 height 17
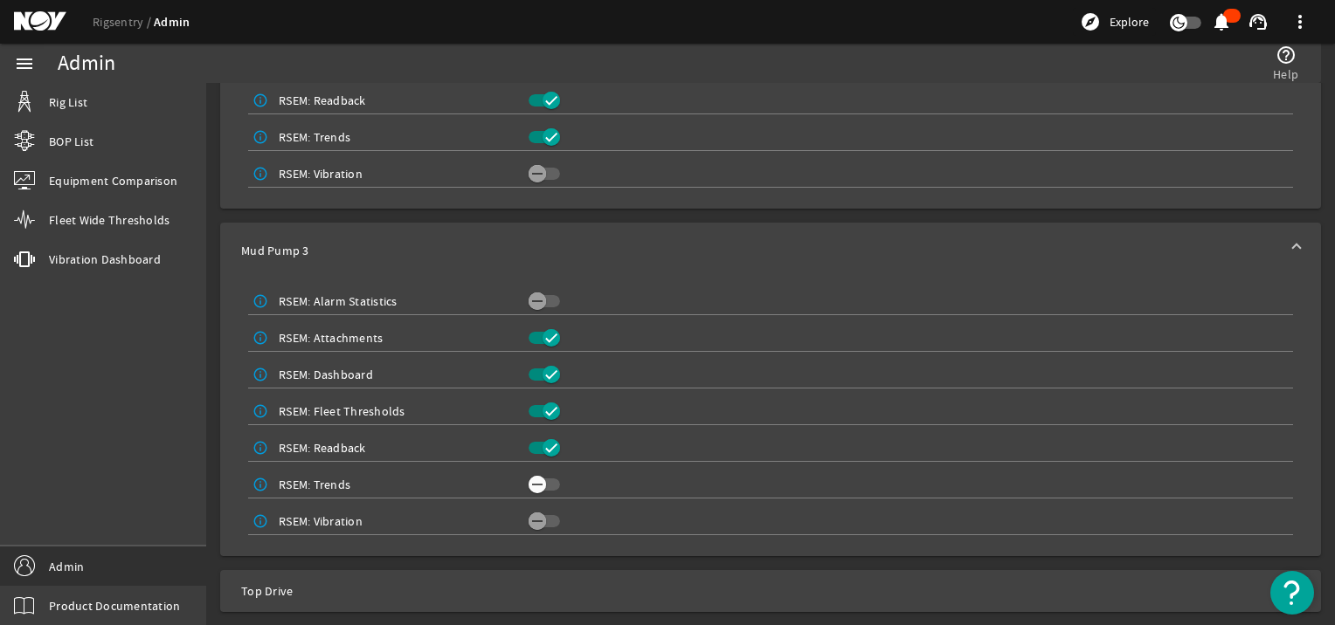
click at [531, 479] on icon "button" at bounding box center [537, 485] width 16 height 16
click at [548, 594] on span "Top Drive" at bounding box center [767, 591] width 1052 height 17
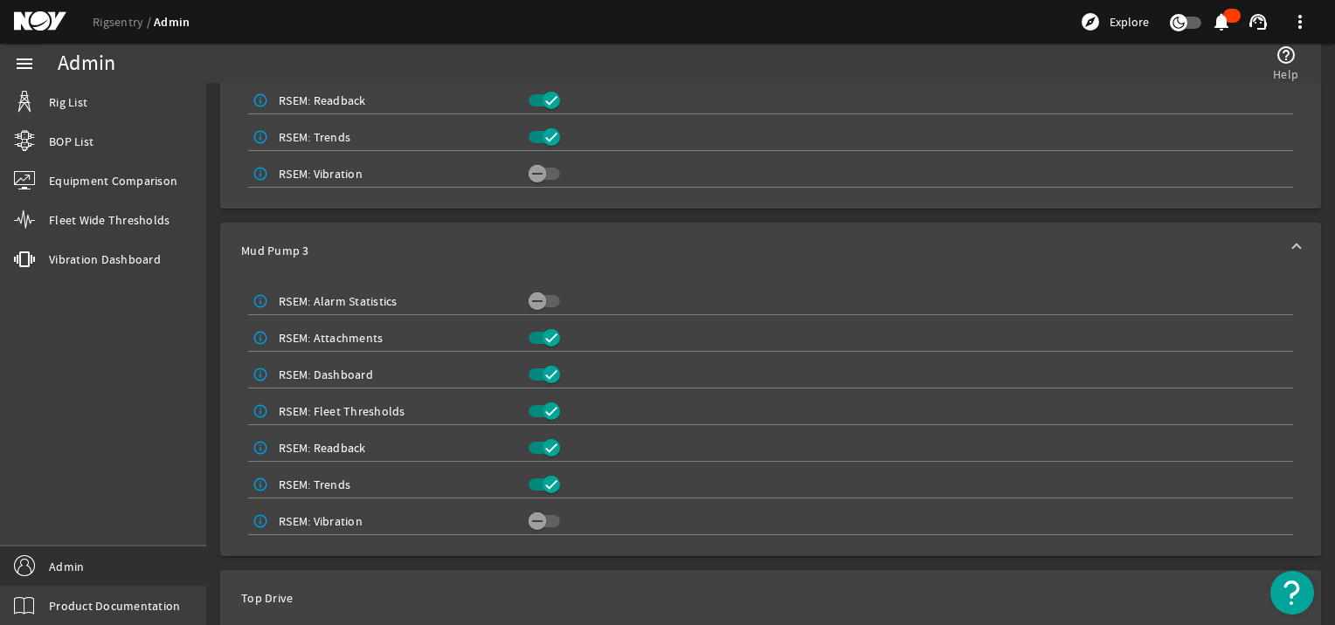
scroll to position [2228, 0]
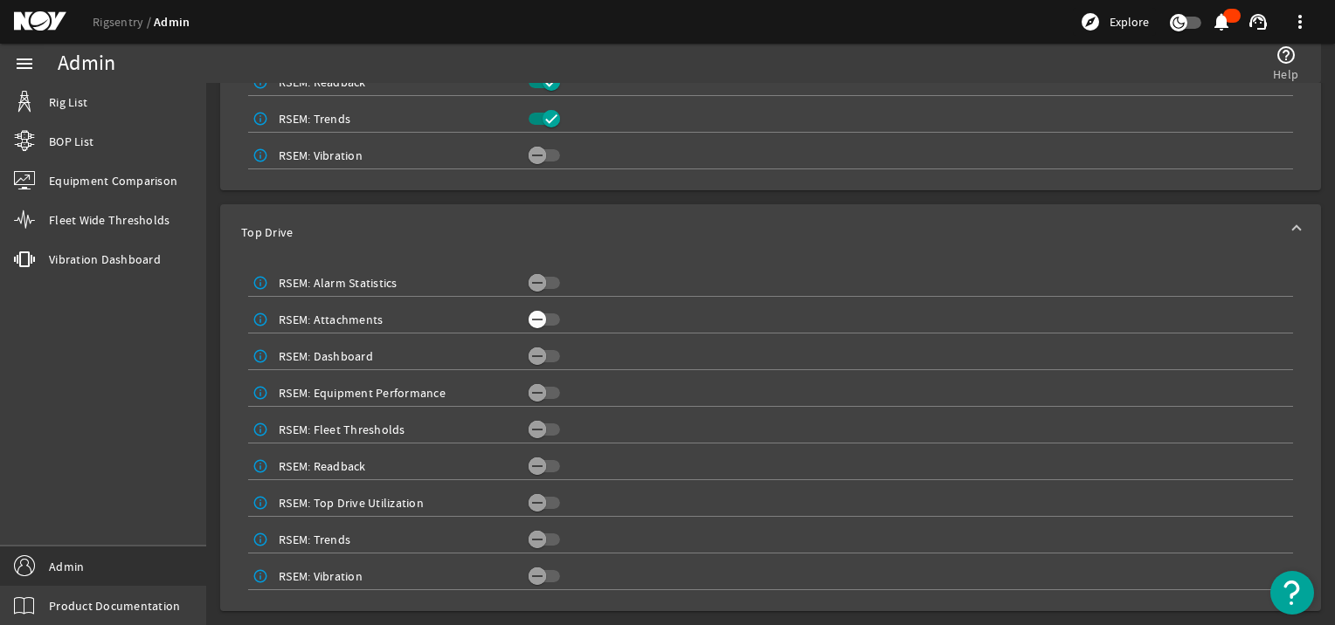
click at [529, 321] on icon "button" at bounding box center [537, 320] width 16 height 16
click at [545, 355] on span "button" at bounding box center [543, 356] width 31 height 12
click at [539, 393] on icon "button" at bounding box center [537, 393] width 16 height 16
click at [535, 416] on div "info_outline RSEM: Fleet Thresholds" at bounding box center [770, 429] width 1045 height 30
click at [535, 434] on icon "button" at bounding box center [537, 430] width 16 height 16
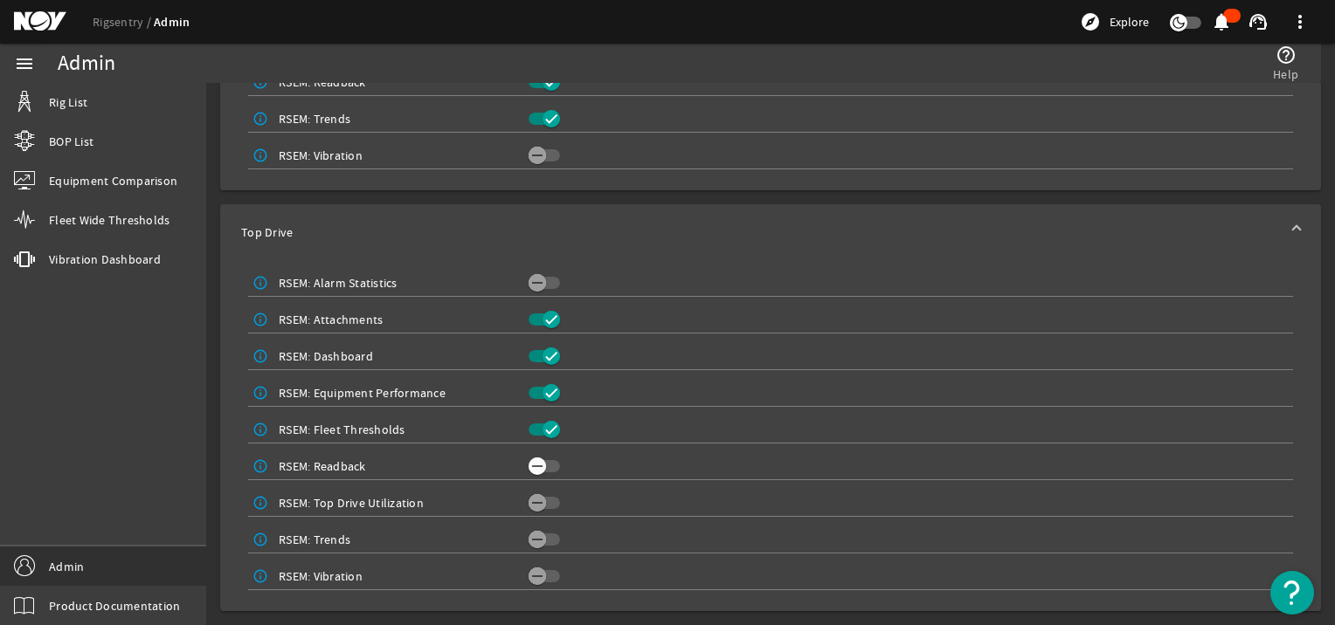
click at [535, 466] on icon "button" at bounding box center [537, 467] width 10 height 2
click at [535, 504] on icon "button" at bounding box center [537, 503] width 16 height 16
click at [535, 535] on icon "button" at bounding box center [537, 540] width 16 height 16
drag, startPoint x: 530, startPoint y: 570, endPoint x: 537, endPoint y: 562, distance: 10.5
click at [535, 569] on icon "button" at bounding box center [537, 577] width 16 height 16
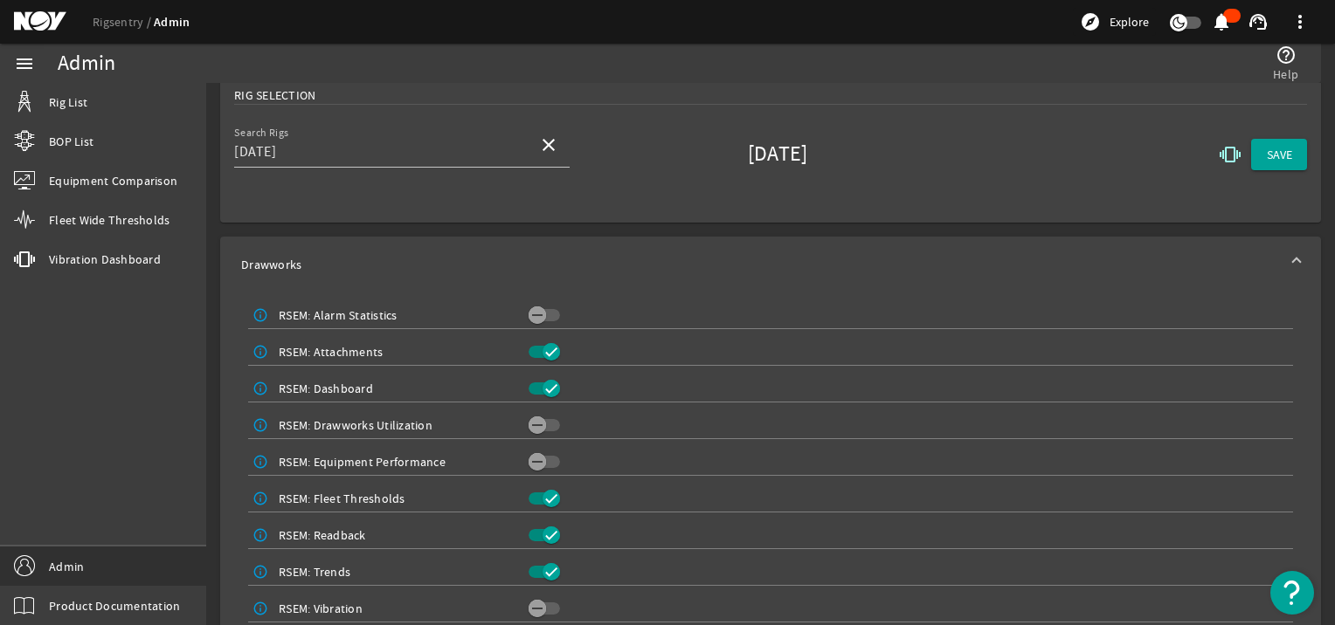
scroll to position [0, 0]
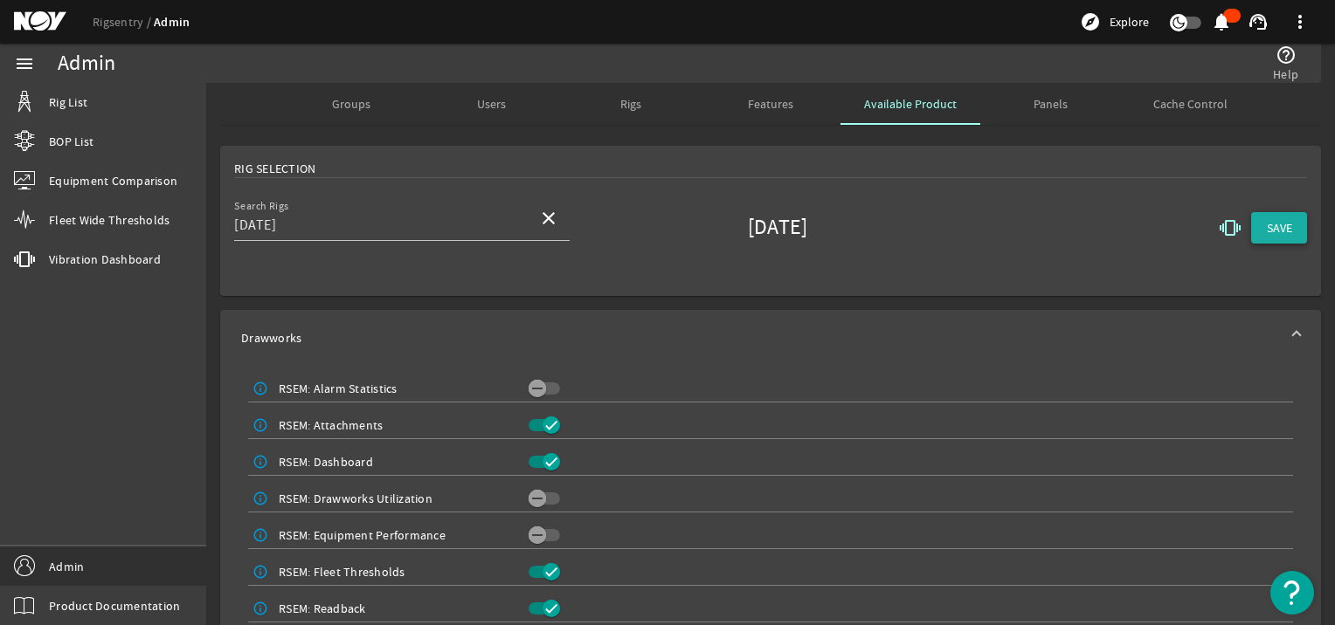
click at [1251, 234] on span at bounding box center [1279, 228] width 56 height 42
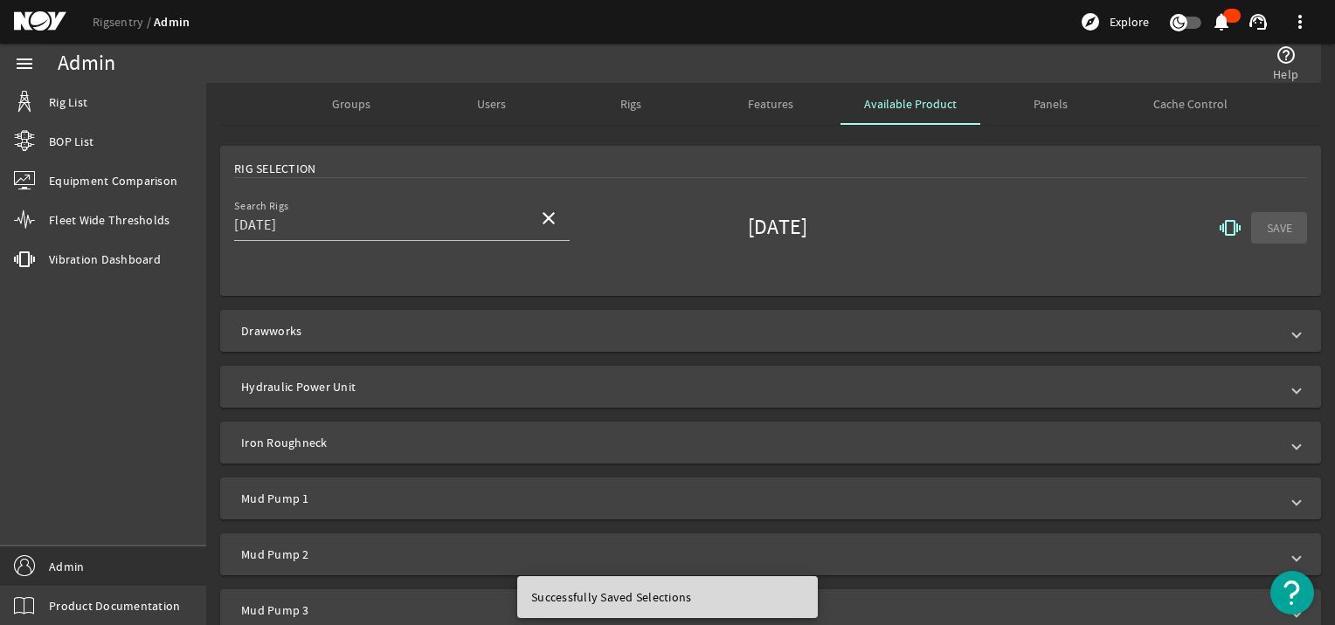
click at [644, 101] on div "Rigs" at bounding box center [631, 104] width 140 height 42
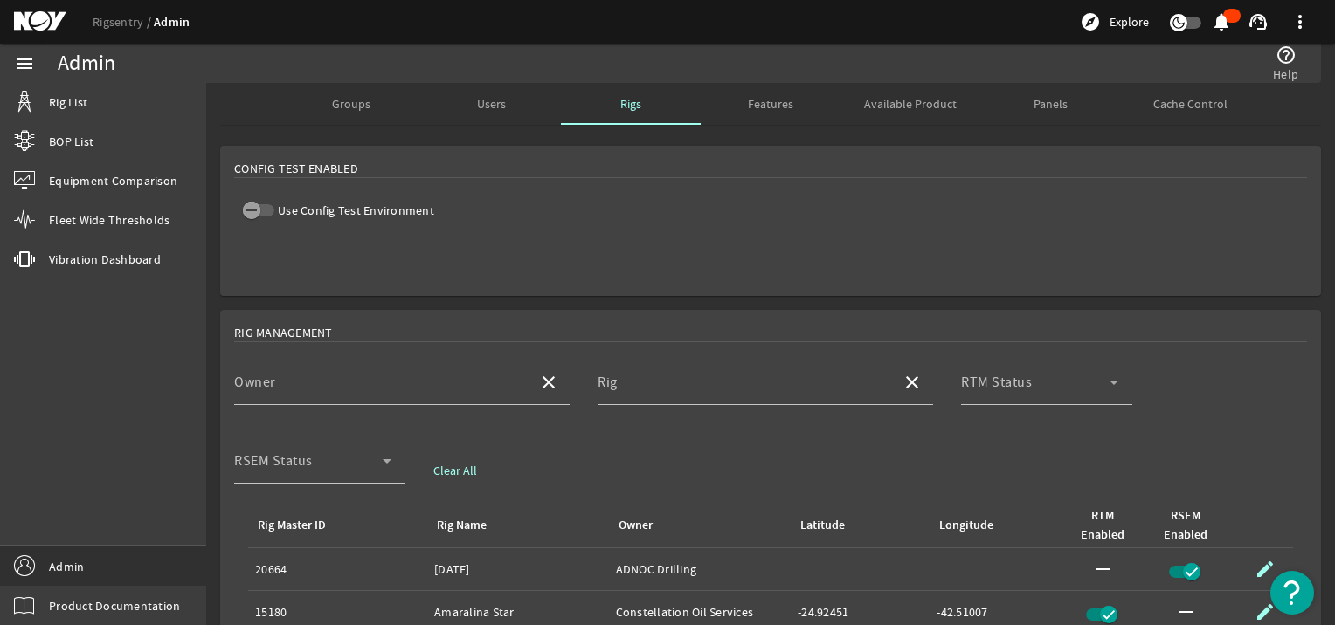
click at [349, 94] on span "Groups" at bounding box center [351, 104] width 38 height 42
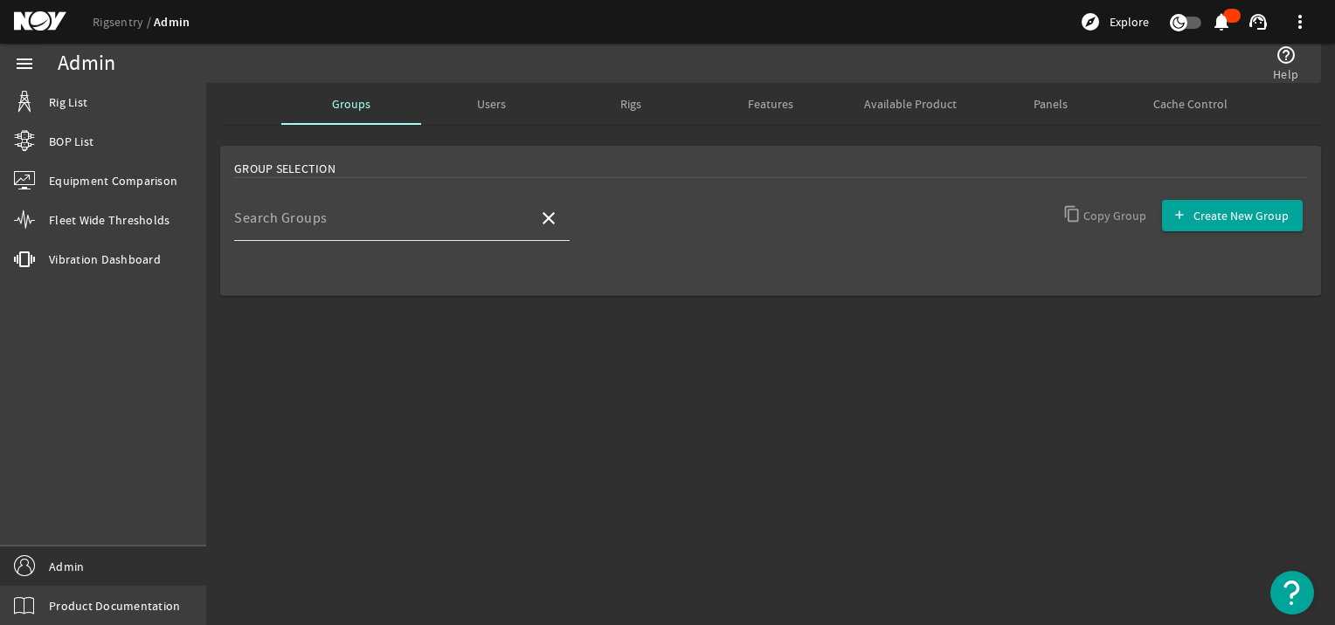
click at [319, 203] on div "Search Groups" at bounding box center [379, 218] width 290 height 45
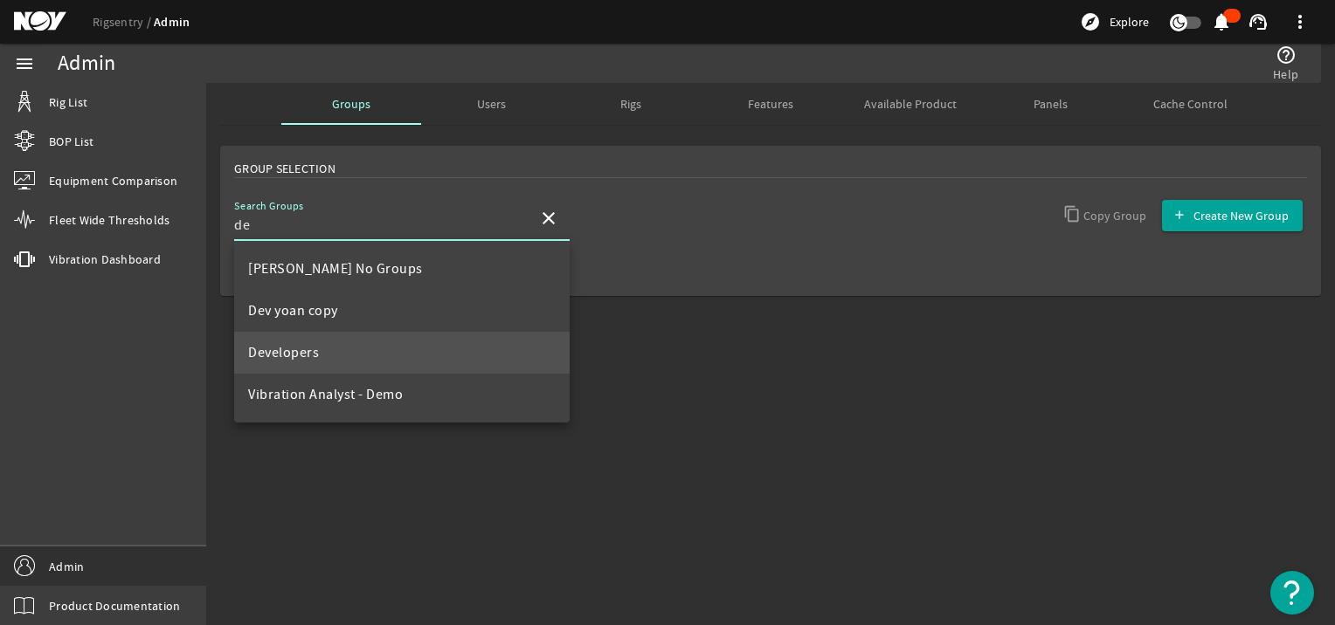
type input "de"
click at [304, 361] on span "Developers" at bounding box center [283, 352] width 71 height 21
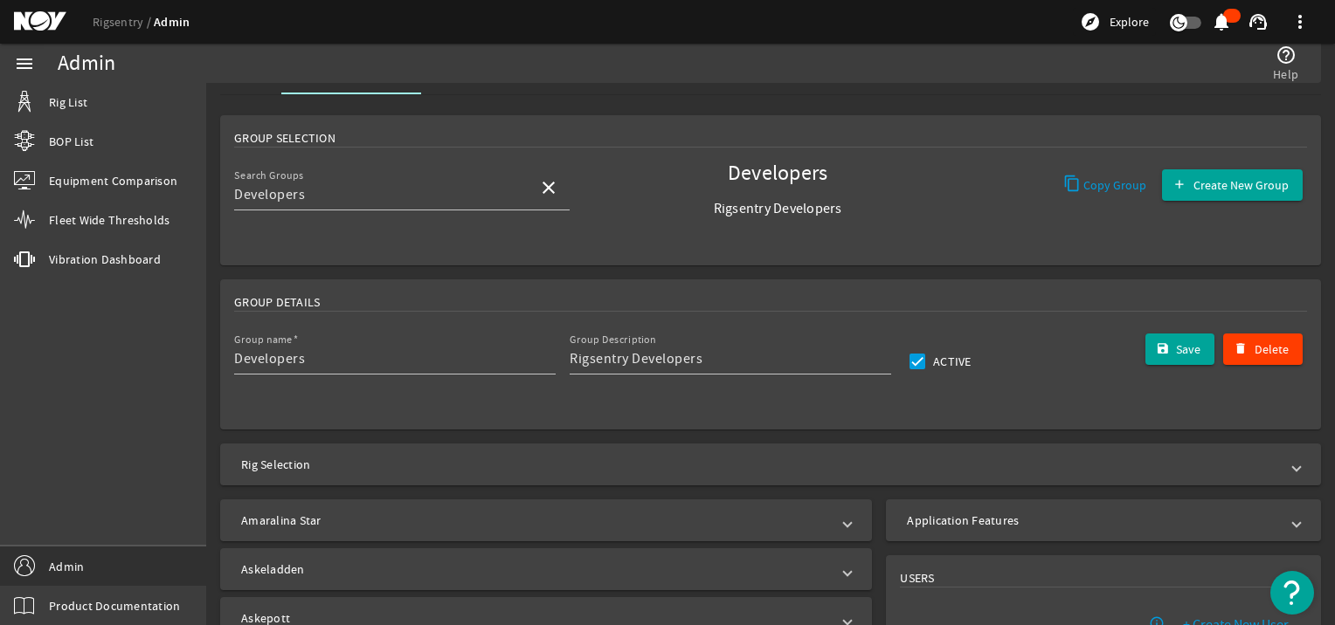
scroll to position [116, 0]
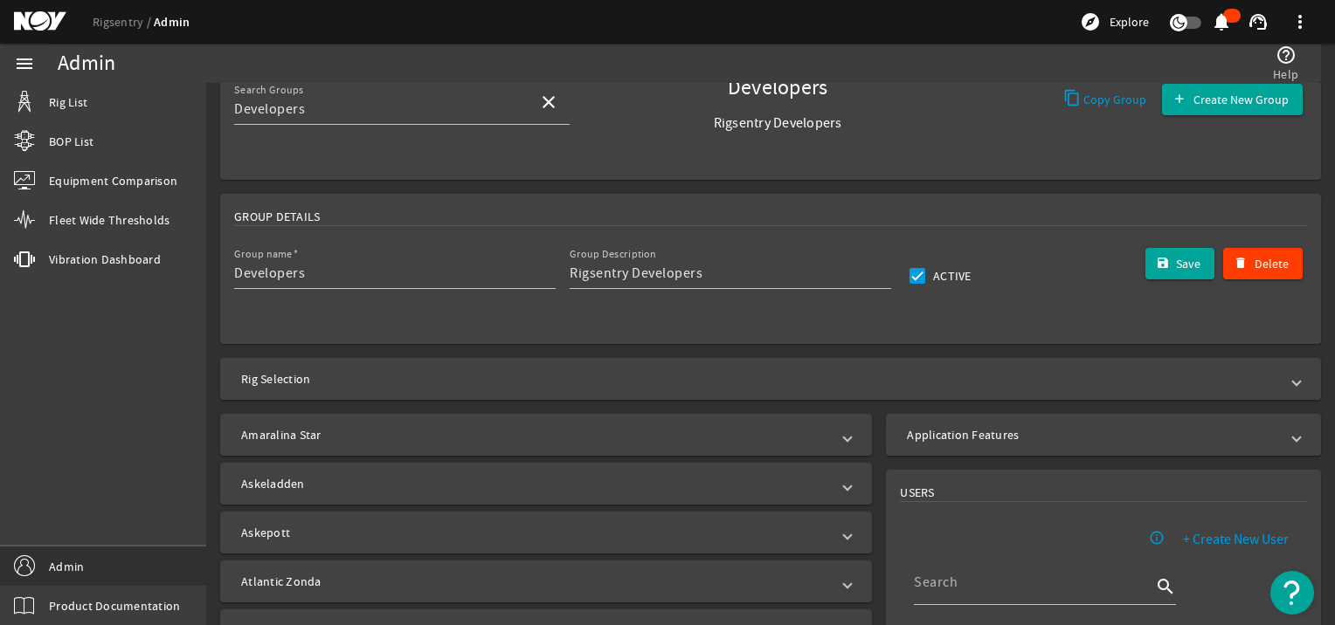
click at [388, 364] on mat-expansion-panel-header "Rig Selection" at bounding box center [770, 379] width 1100 height 42
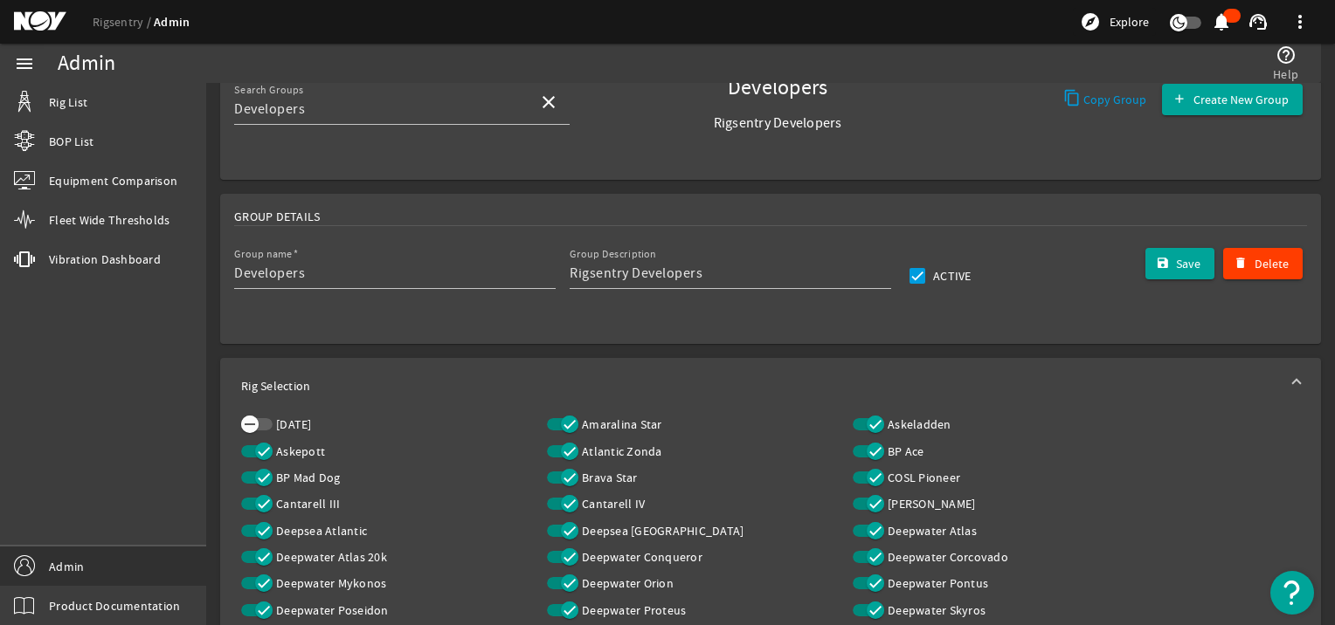
click at [251, 419] on icon "button" at bounding box center [250, 425] width 16 height 16
click at [1266, 372] on mat-expansion-panel-header "Rig Selection" at bounding box center [770, 386] width 1100 height 56
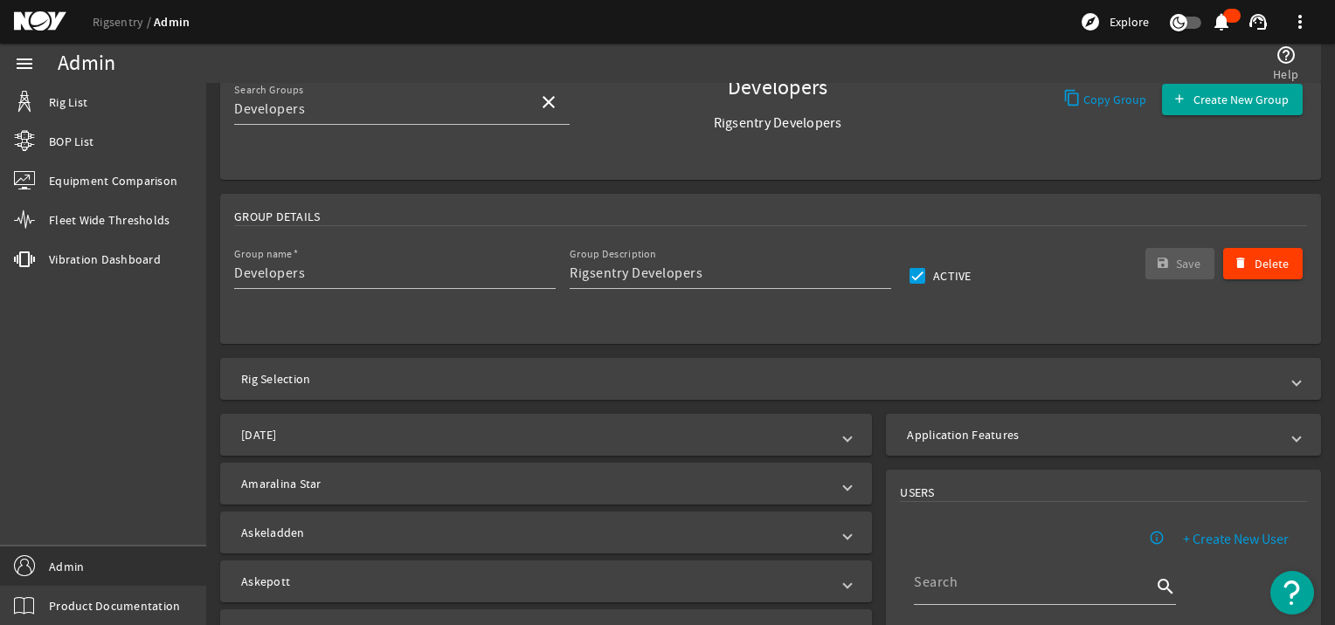
click at [409, 448] on mat-expansion-panel-header "[DATE]" at bounding box center [546, 435] width 652 height 42
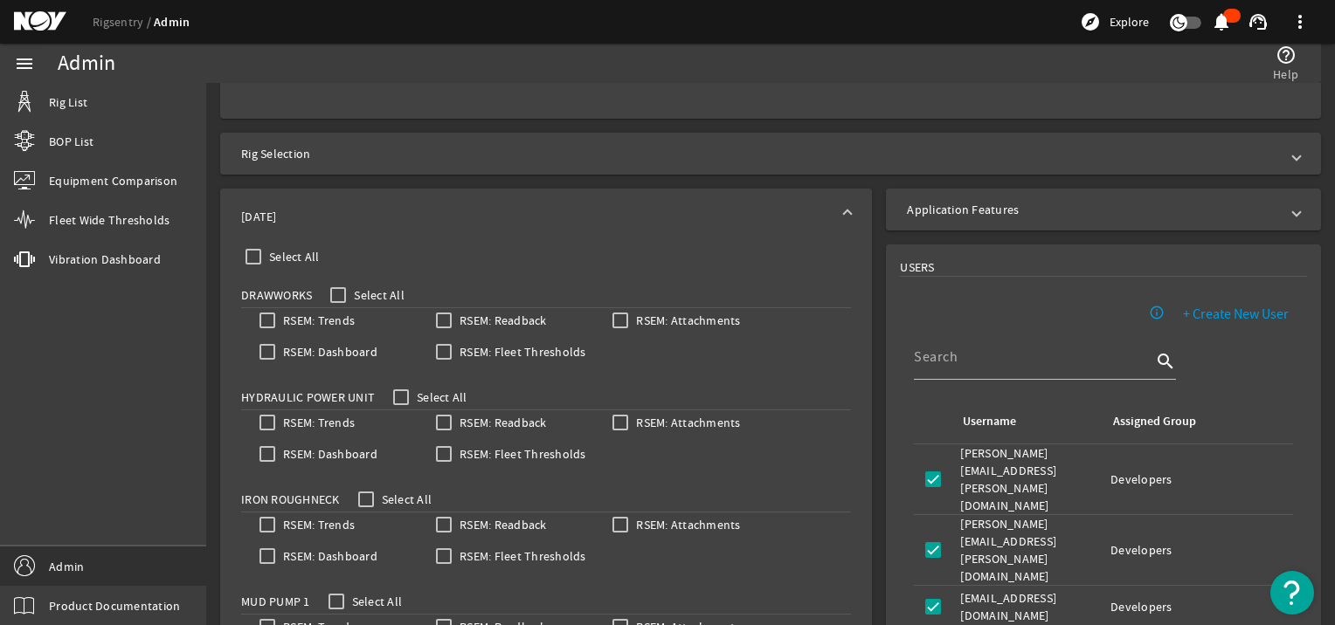
scroll to position [349, 0]
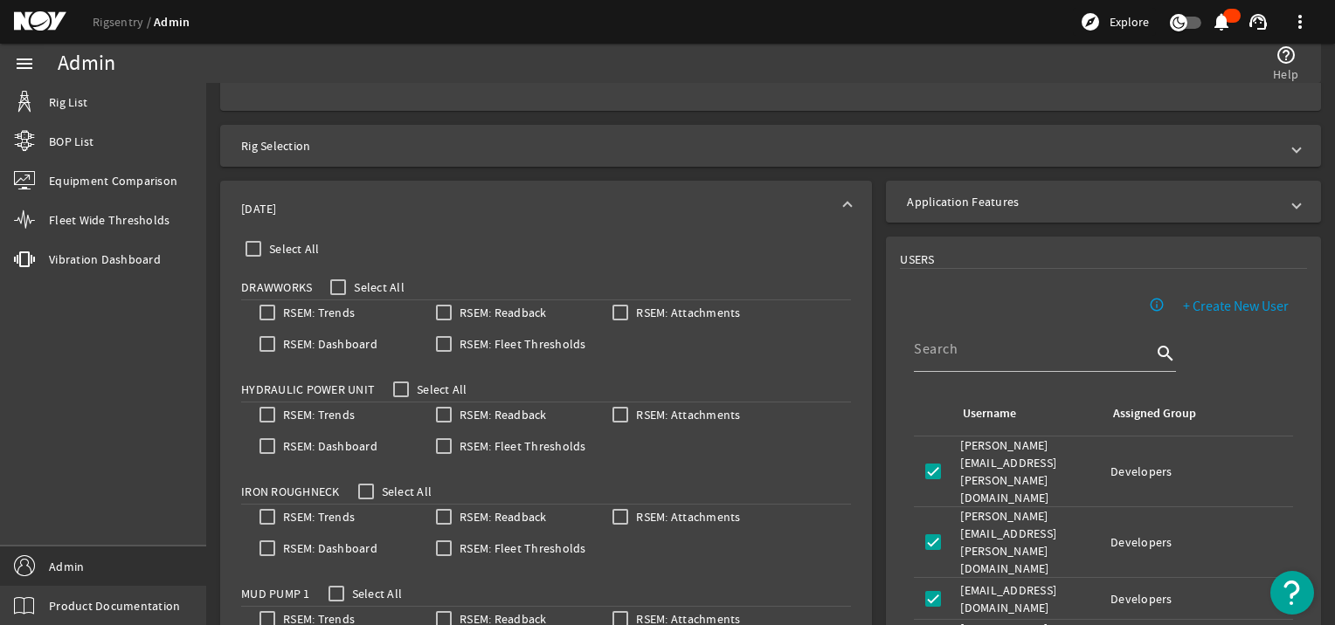
click at [290, 312] on label "RSEM: Trends" at bounding box center [316, 312] width 75 height 17
click at [279, 312] on input "RSEM: Trends" at bounding box center [267, 312] width 24 height 24
checkbox input "true"
click at [355, 281] on label "Select All" at bounding box center [377, 287] width 54 height 17
click at [350, 281] on input "Select All" at bounding box center [338, 287] width 24 height 24
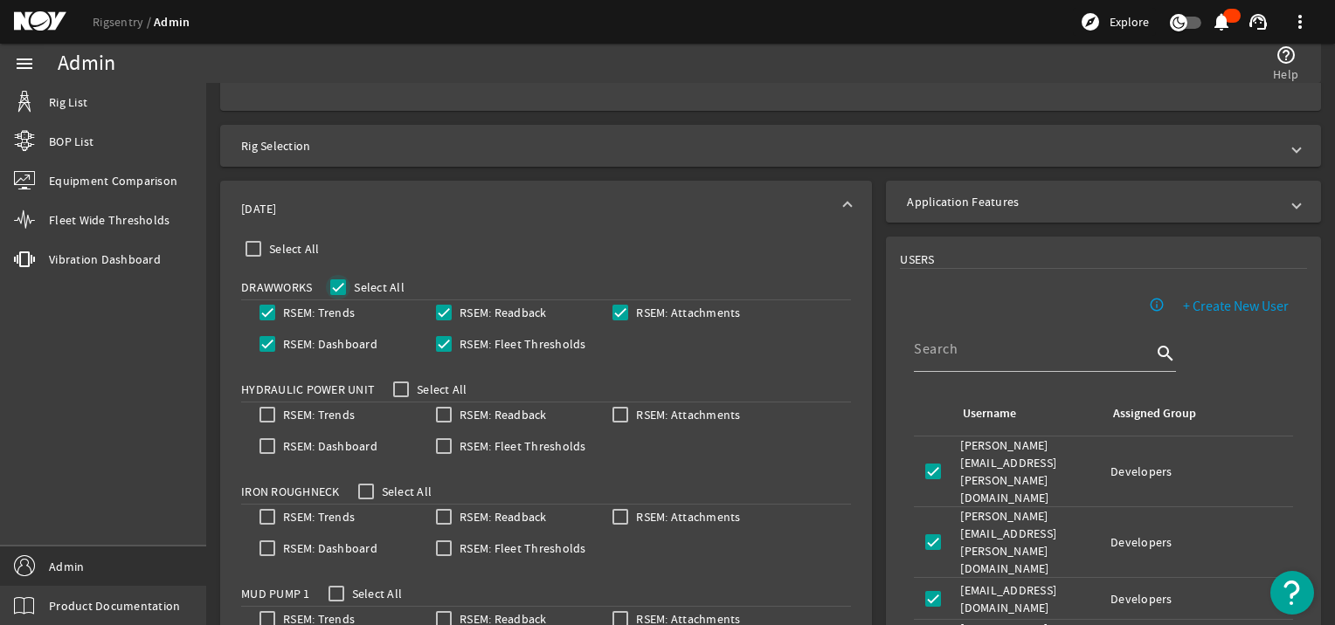
checkbox input "true"
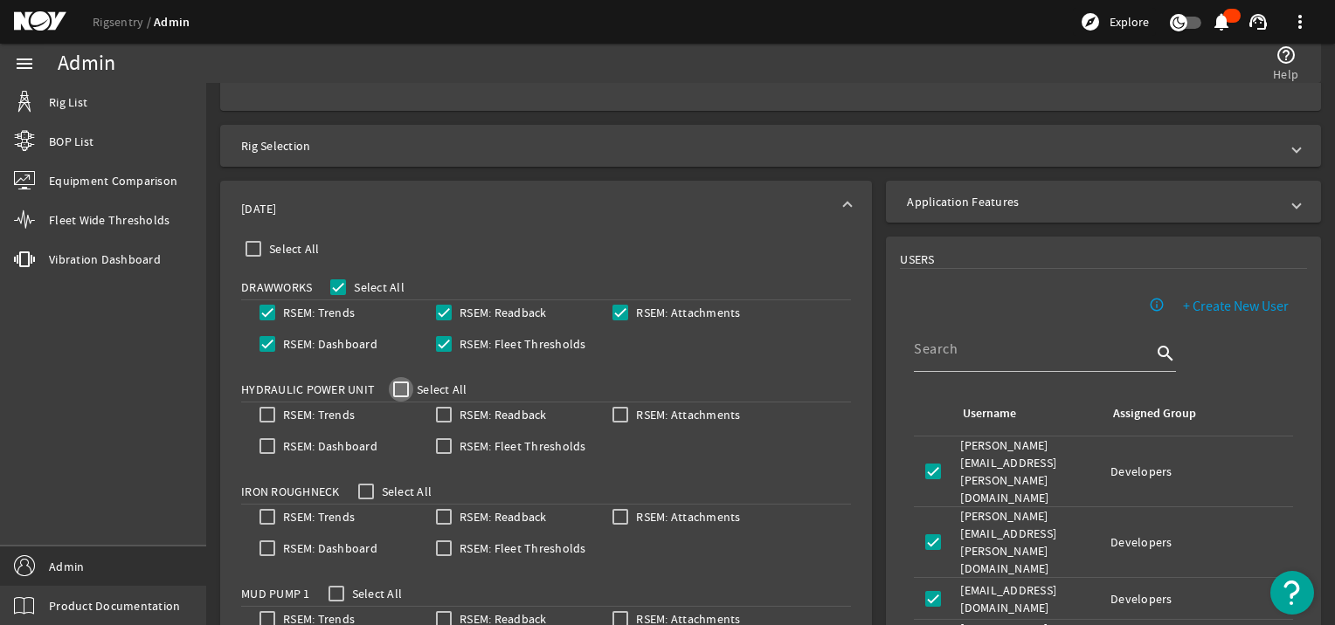
click at [391, 391] on input "Select All" at bounding box center [401, 389] width 24 height 24
checkbox input "true"
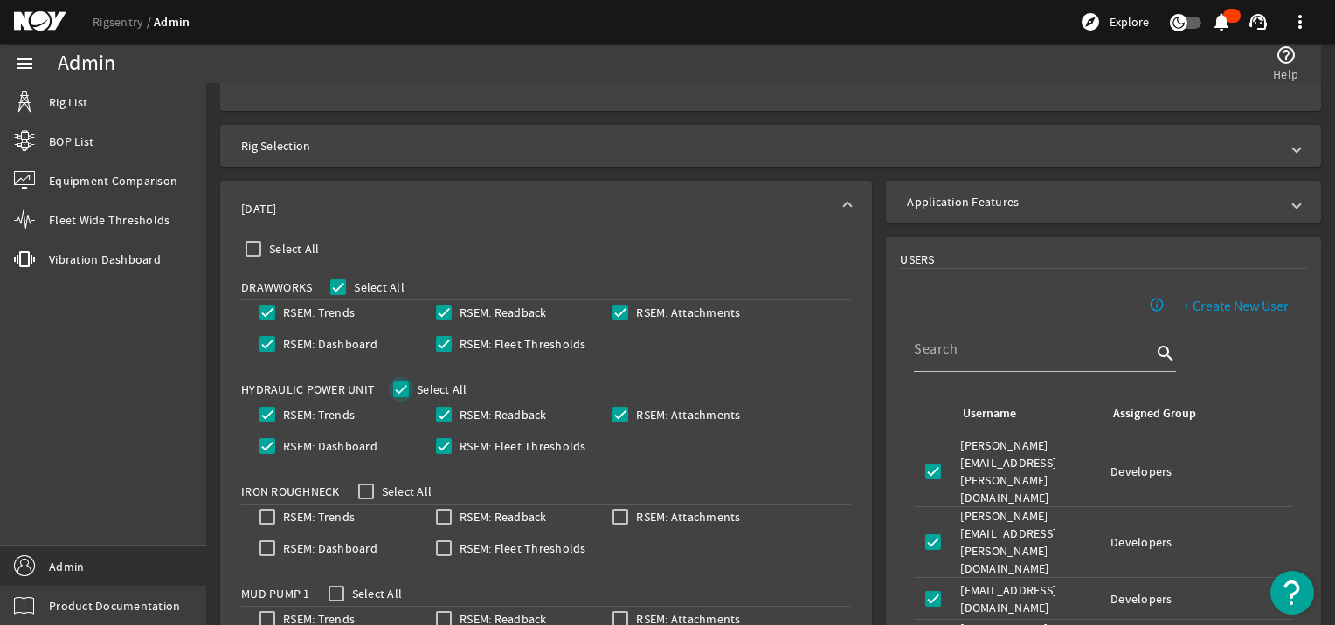
checkbox input "true"
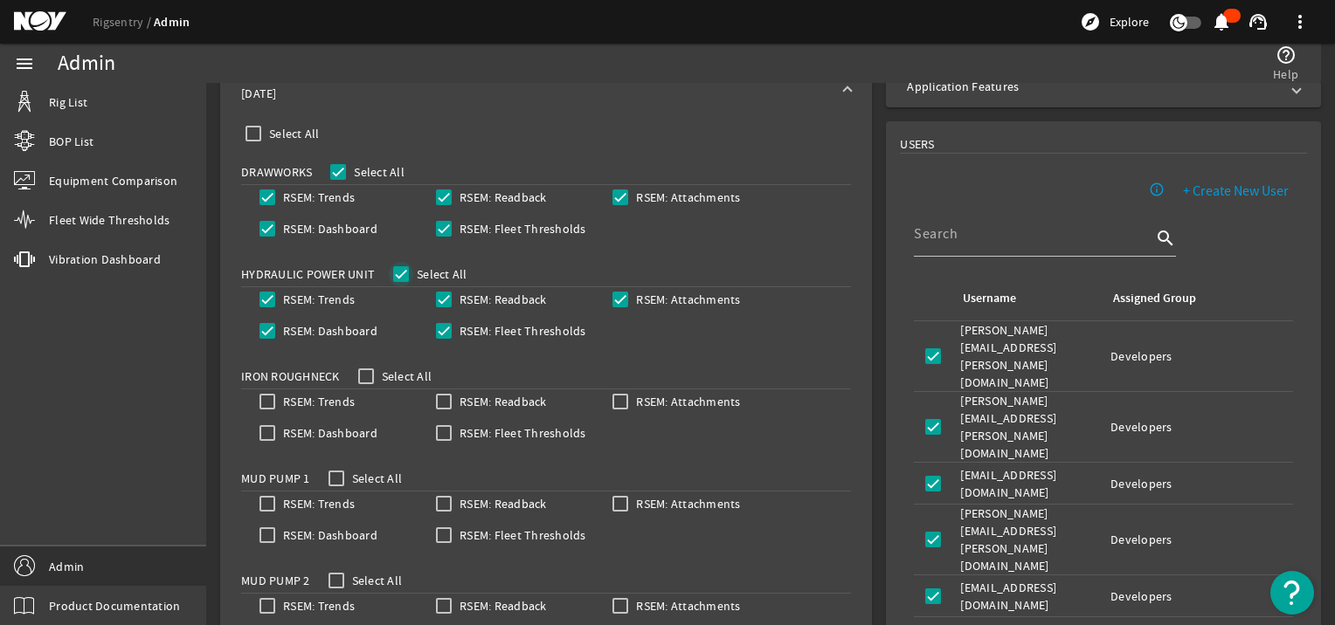
scroll to position [466, 0]
click at [381, 379] on label "Select All" at bounding box center [405, 375] width 54 height 17
click at [378, 379] on input "Select All" at bounding box center [366, 375] width 24 height 24
checkbox input "true"
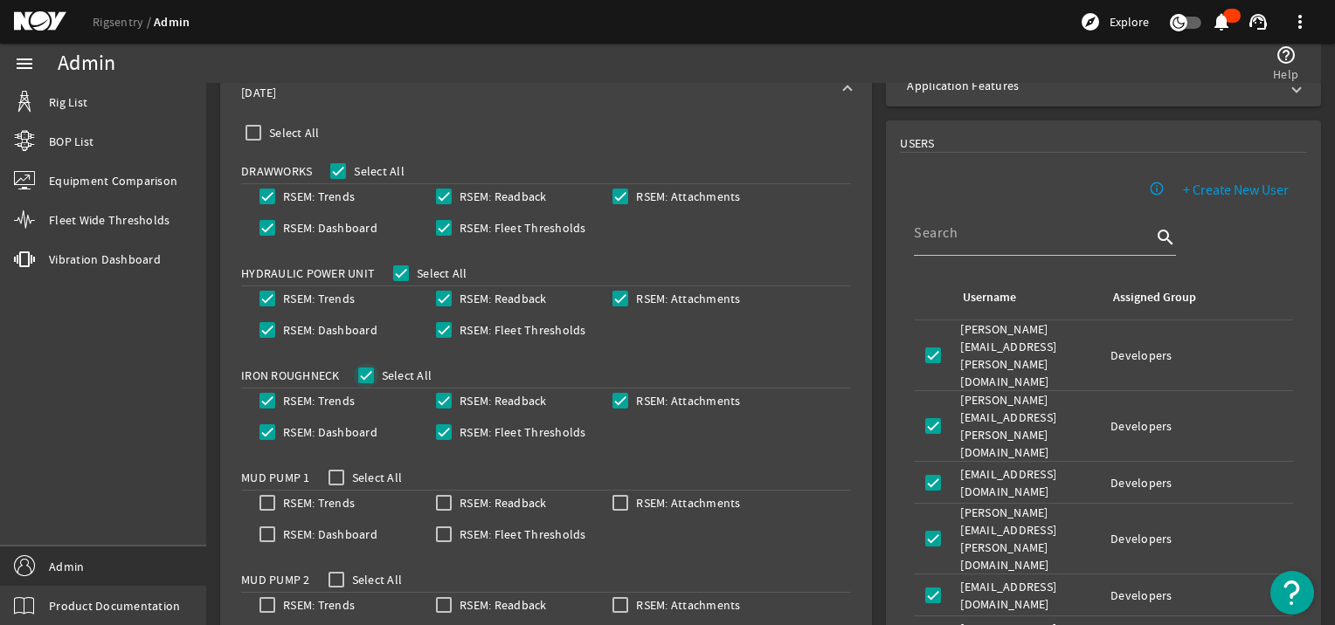
checkbox input "true"
click at [332, 486] on input "Select All" at bounding box center [336, 478] width 24 height 24
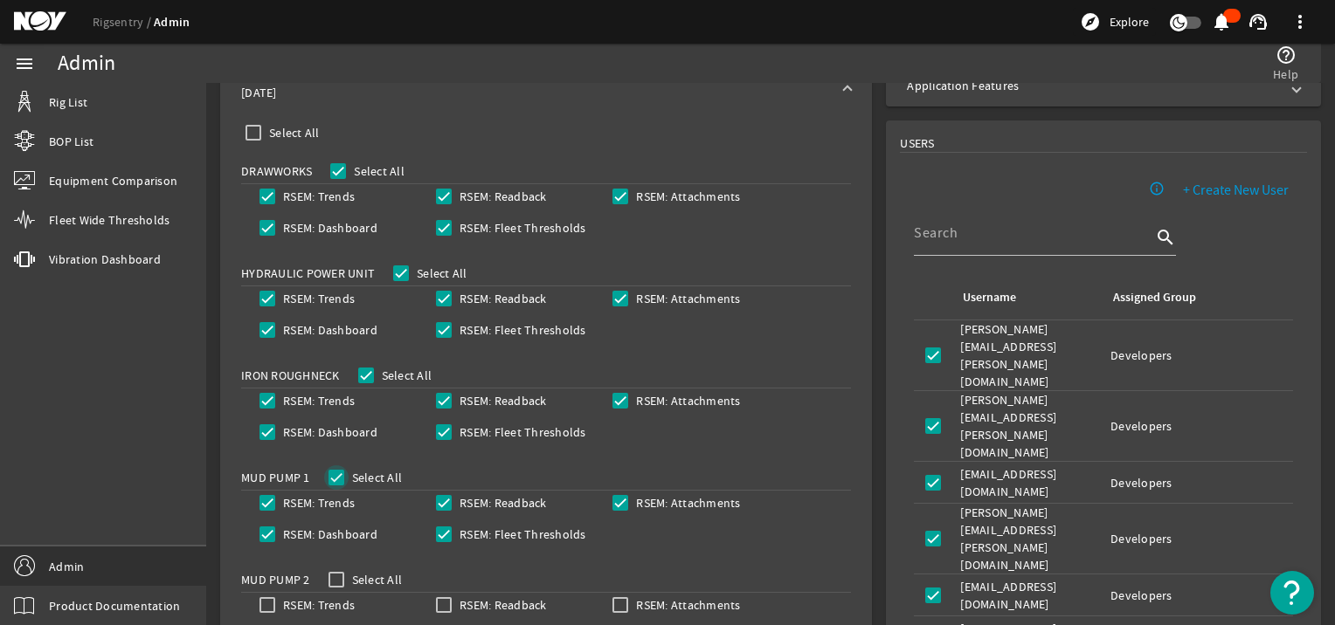
checkbox input "true"
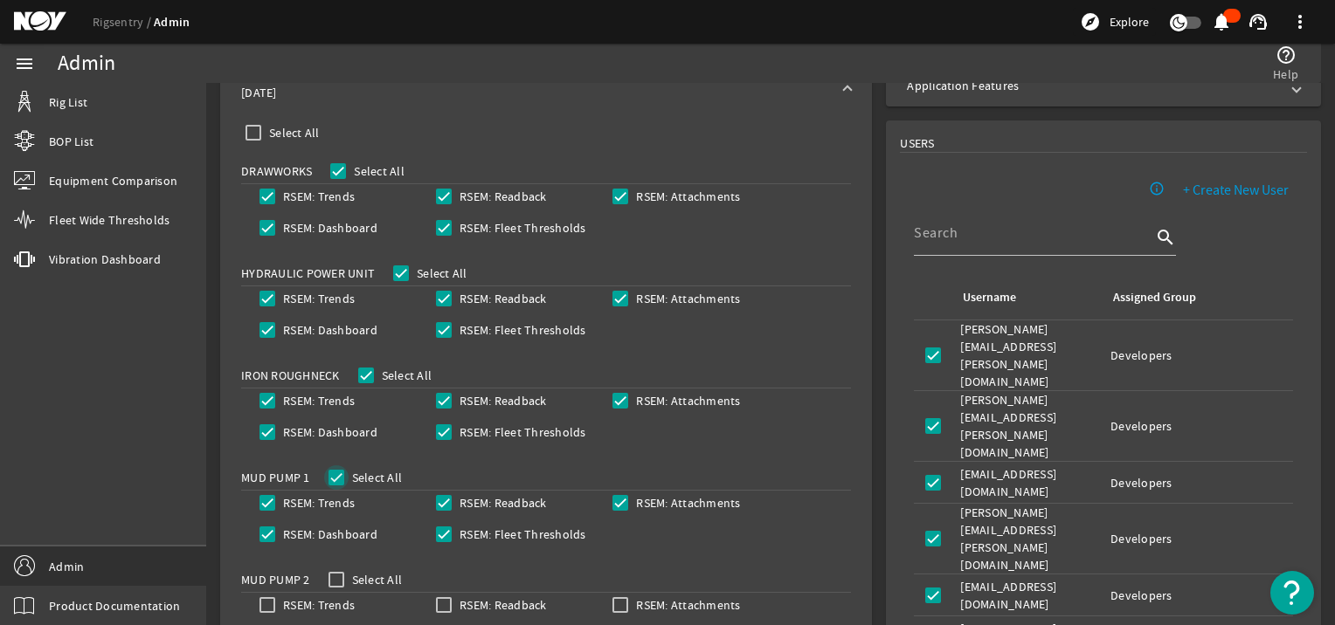
checkbox input "true"
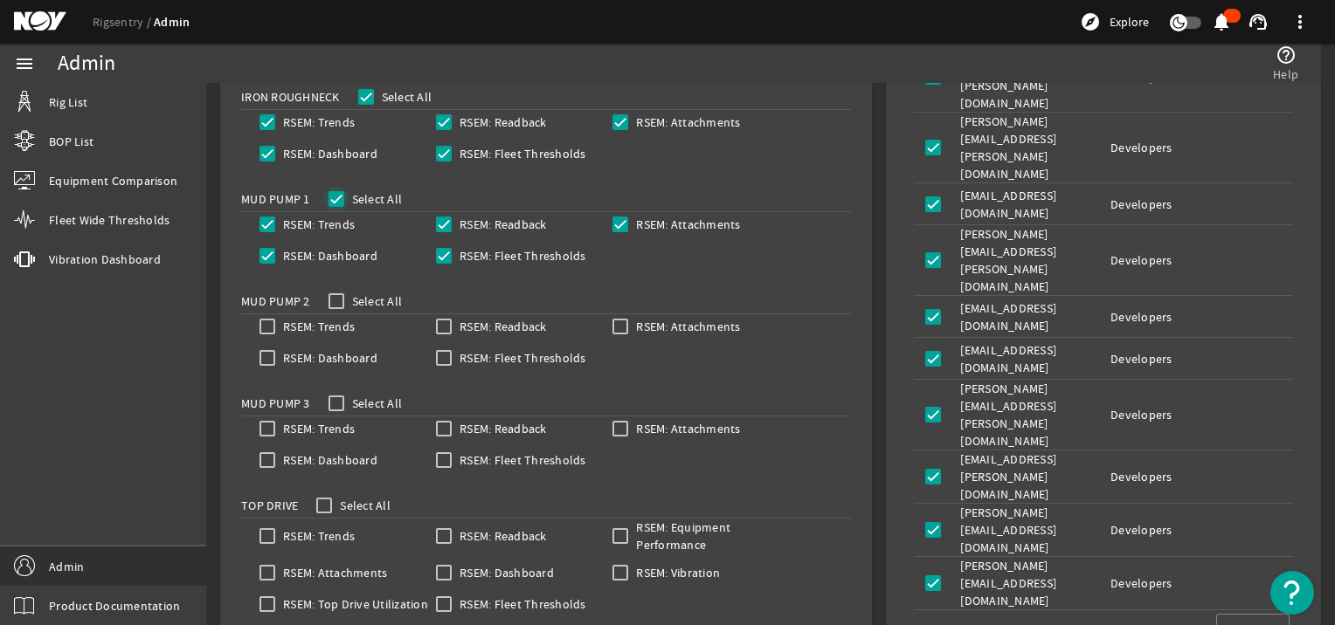
scroll to position [756, 0]
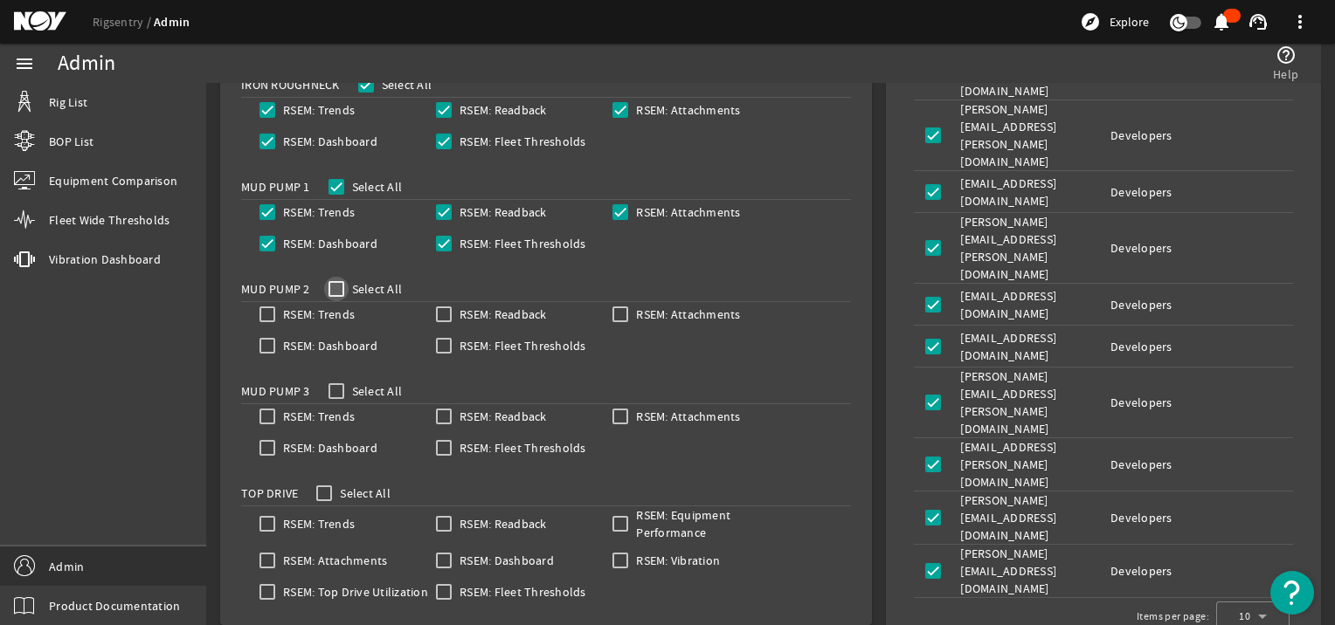
click at [337, 292] on input "Select All" at bounding box center [336, 289] width 24 height 24
checkbox input "true"
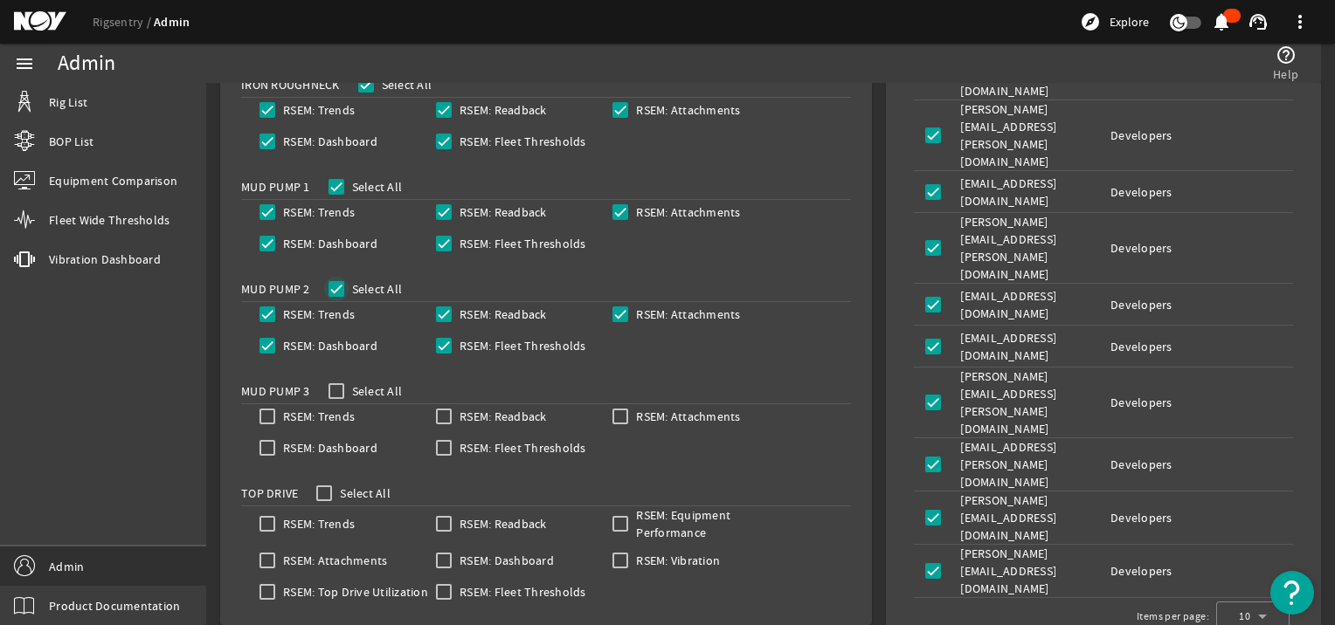
checkbox input "true"
click at [340, 381] on input "Select All" at bounding box center [336, 391] width 24 height 24
checkbox input "true"
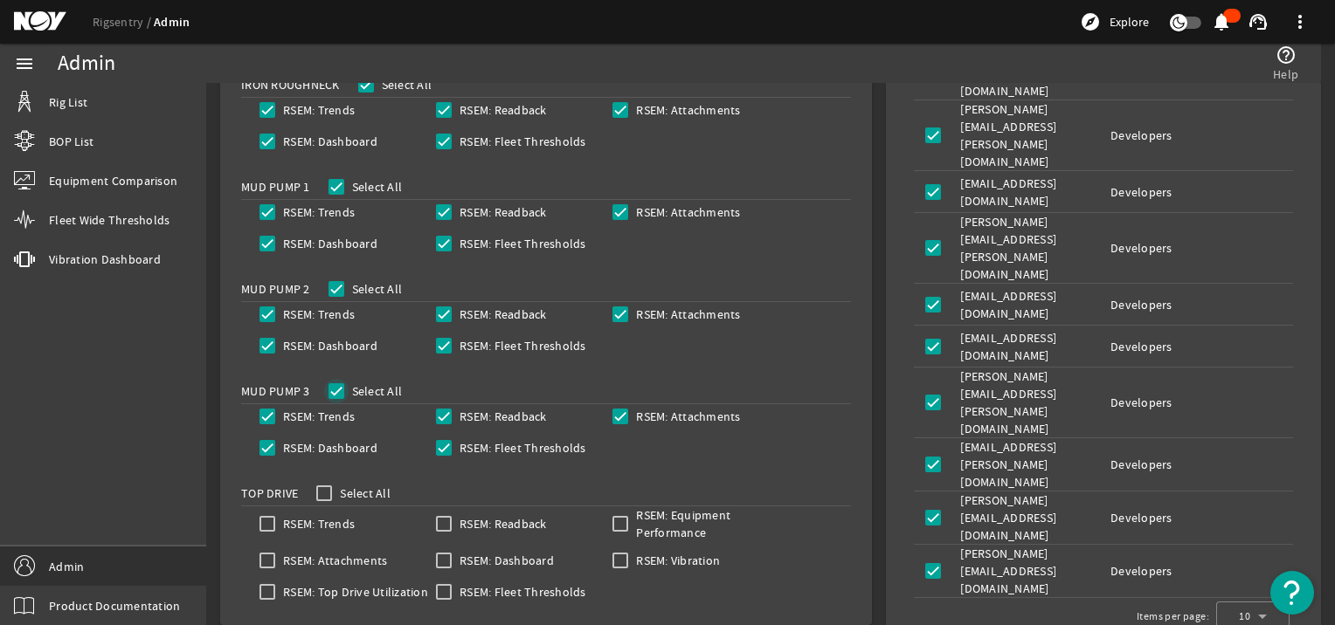
checkbox input "true"
click at [321, 489] on input "Select All" at bounding box center [324, 493] width 24 height 24
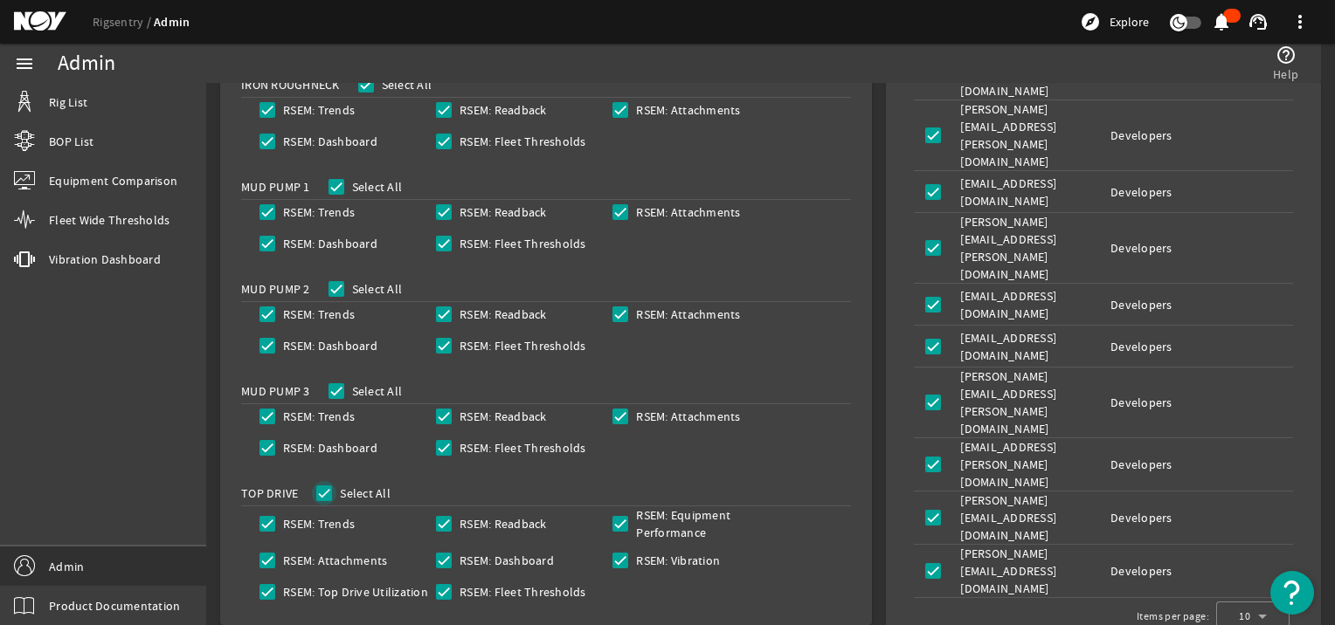
checkbox input "true"
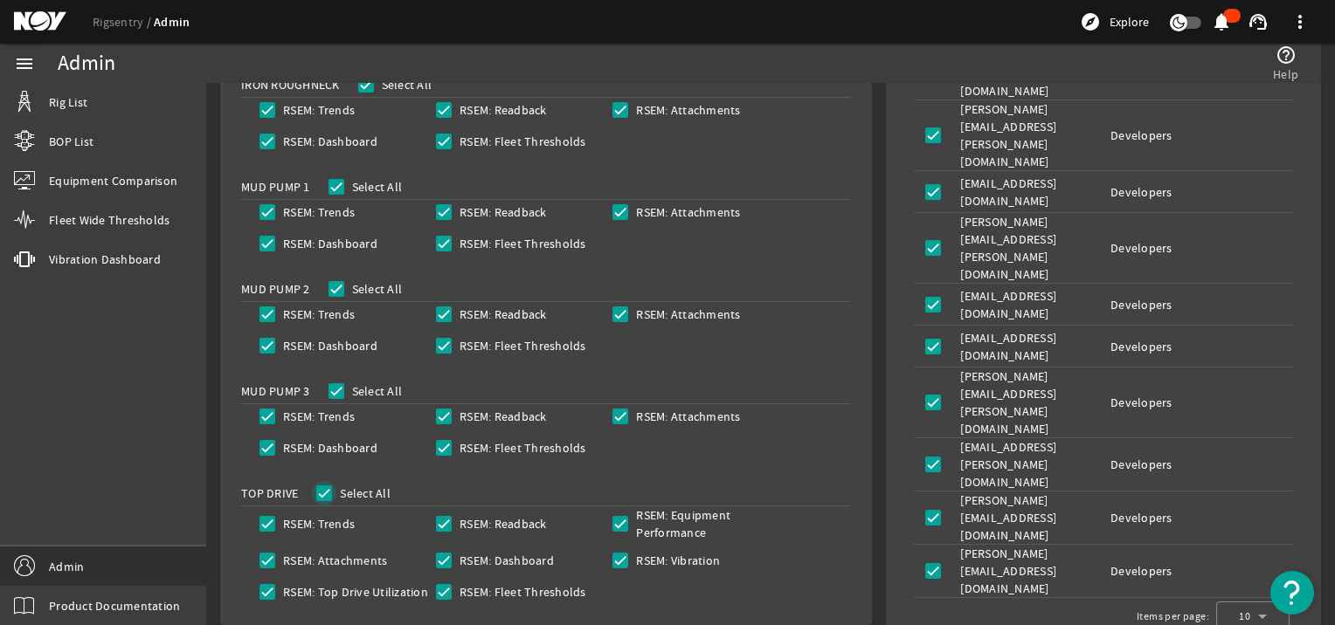
checkbox input "true"
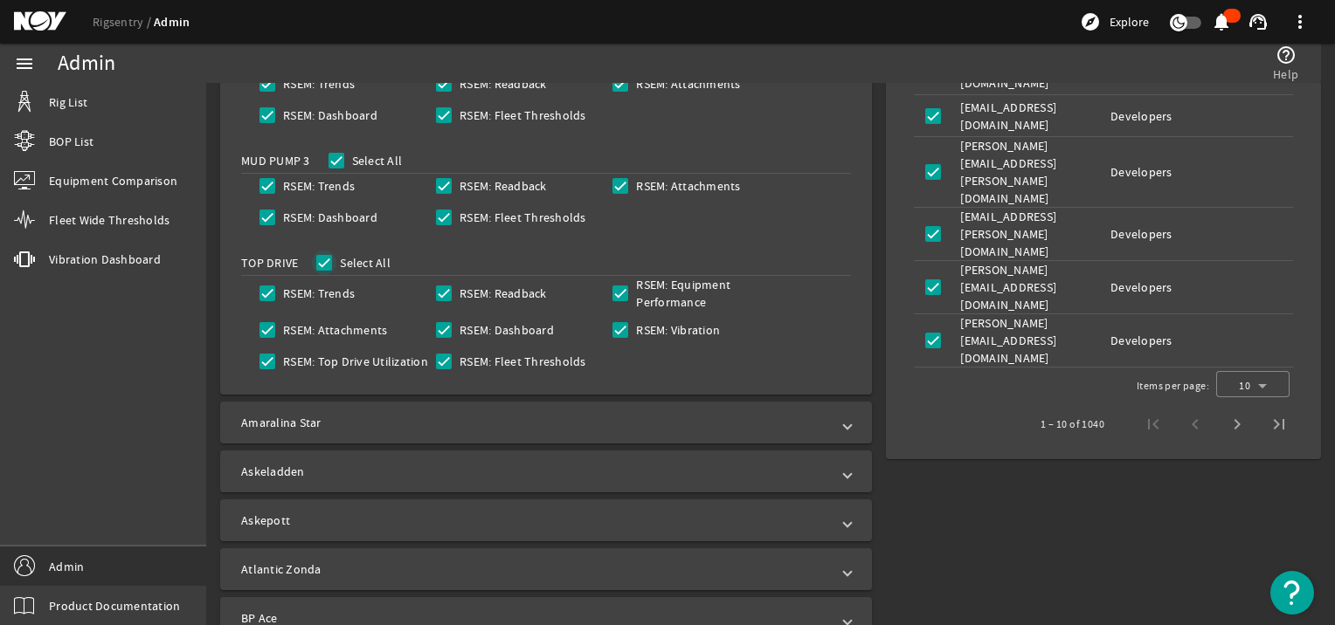
scroll to position [990, 0]
click at [612, 328] on input "RSEM: Vibration" at bounding box center [620, 327] width 24 height 24
checkbox input "false"
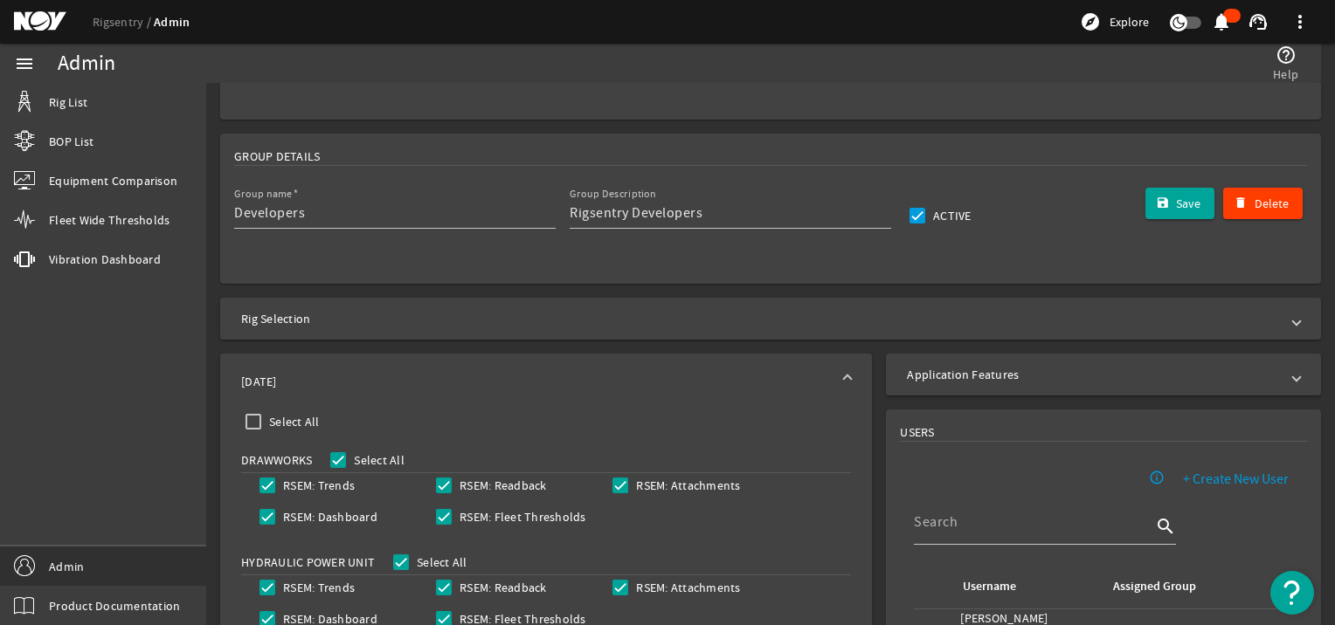
scroll to position [175, 0]
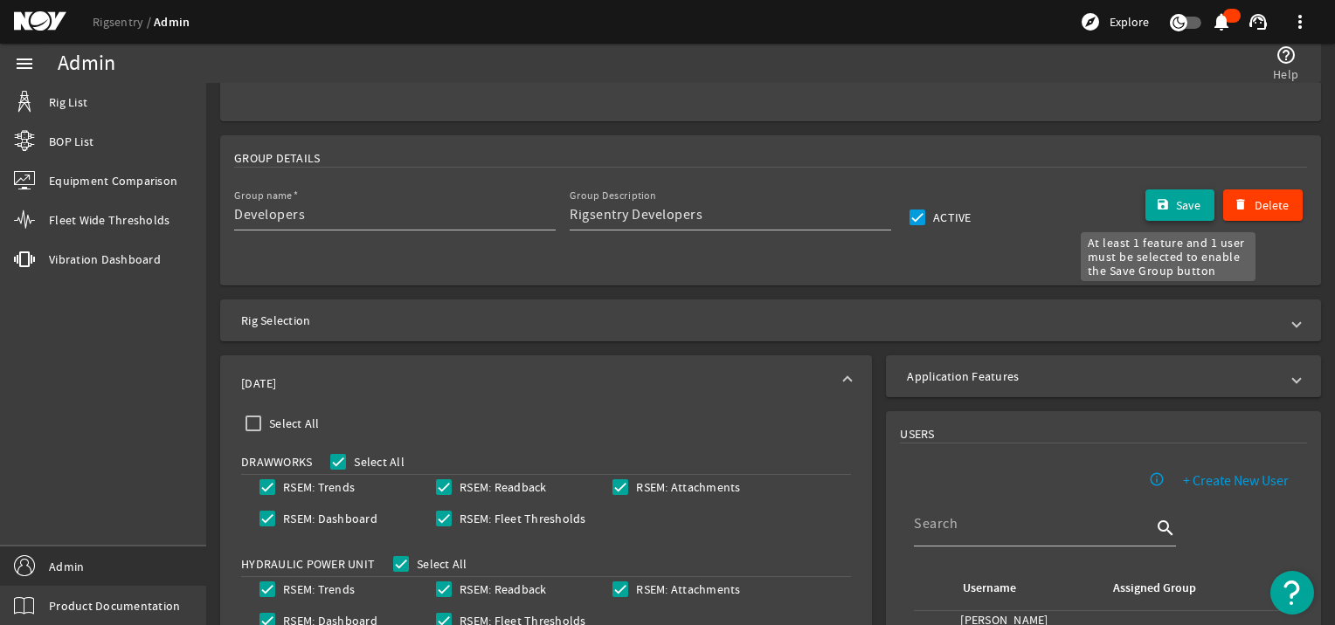
click at [1176, 204] on span "Save" at bounding box center [1188, 205] width 24 height 17
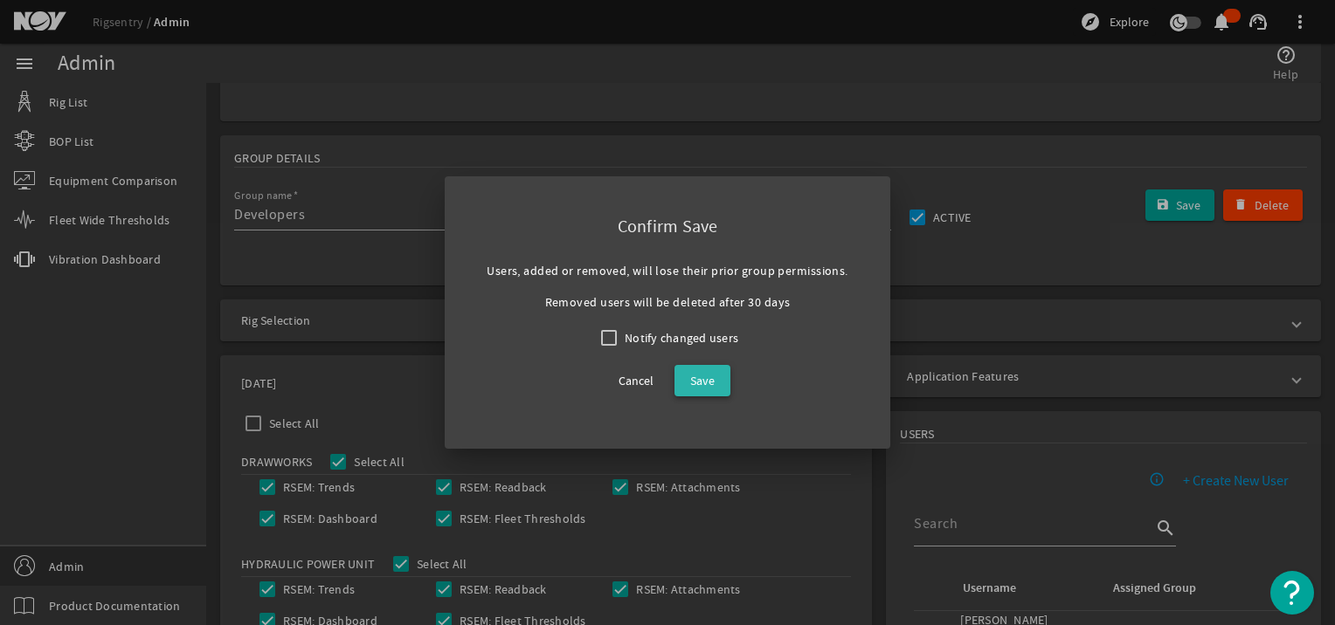
click at [693, 374] on span "Save" at bounding box center [702, 380] width 24 height 21
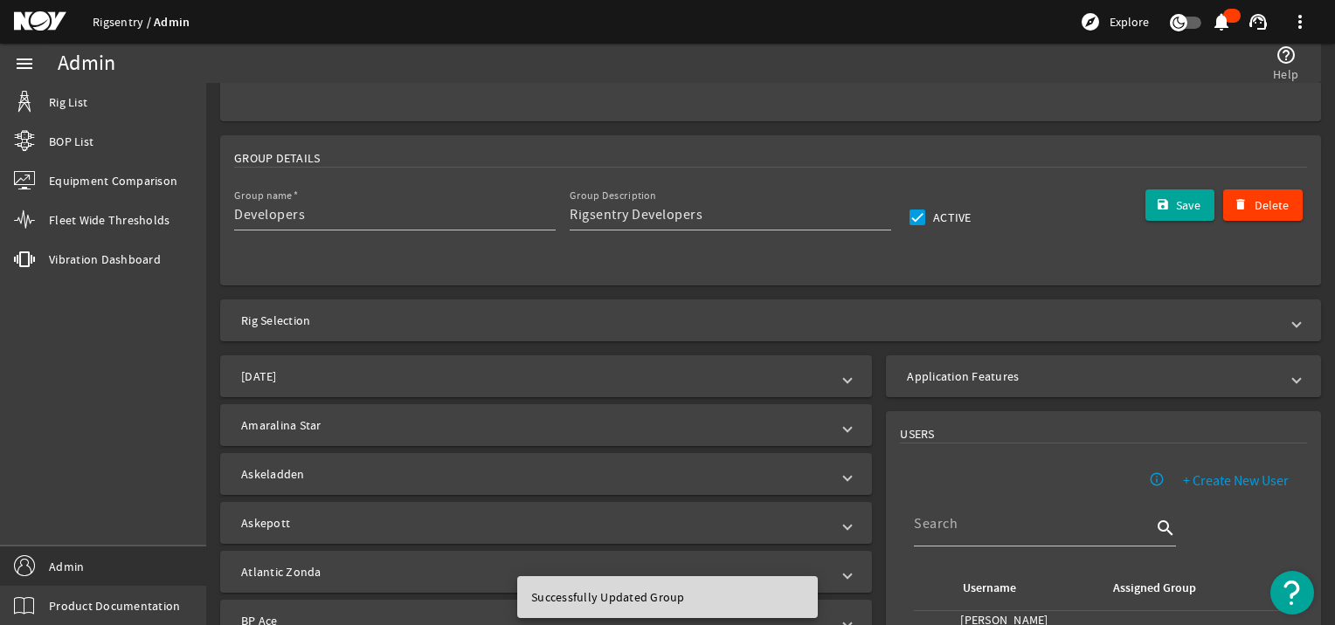
click at [125, 26] on link "Rigsentry" at bounding box center [123, 22] width 61 height 16
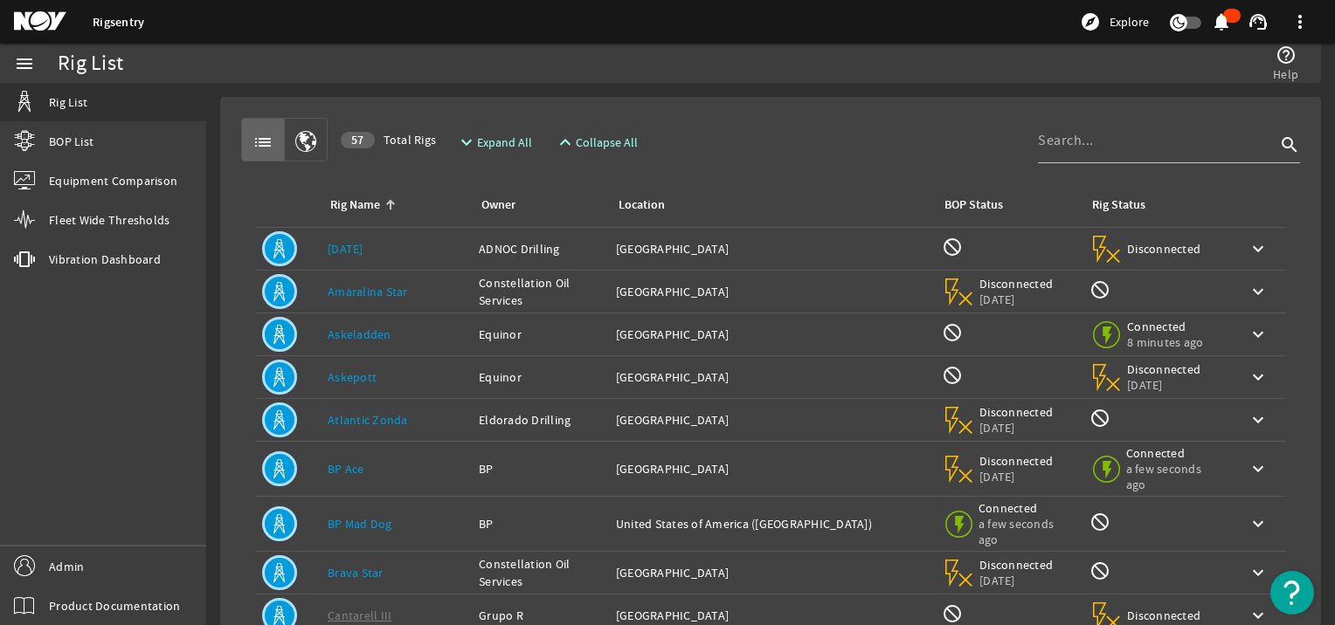
click at [412, 246] on div "Rig Name: AD 126" at bounding box center [396, 248] width 137 height 17
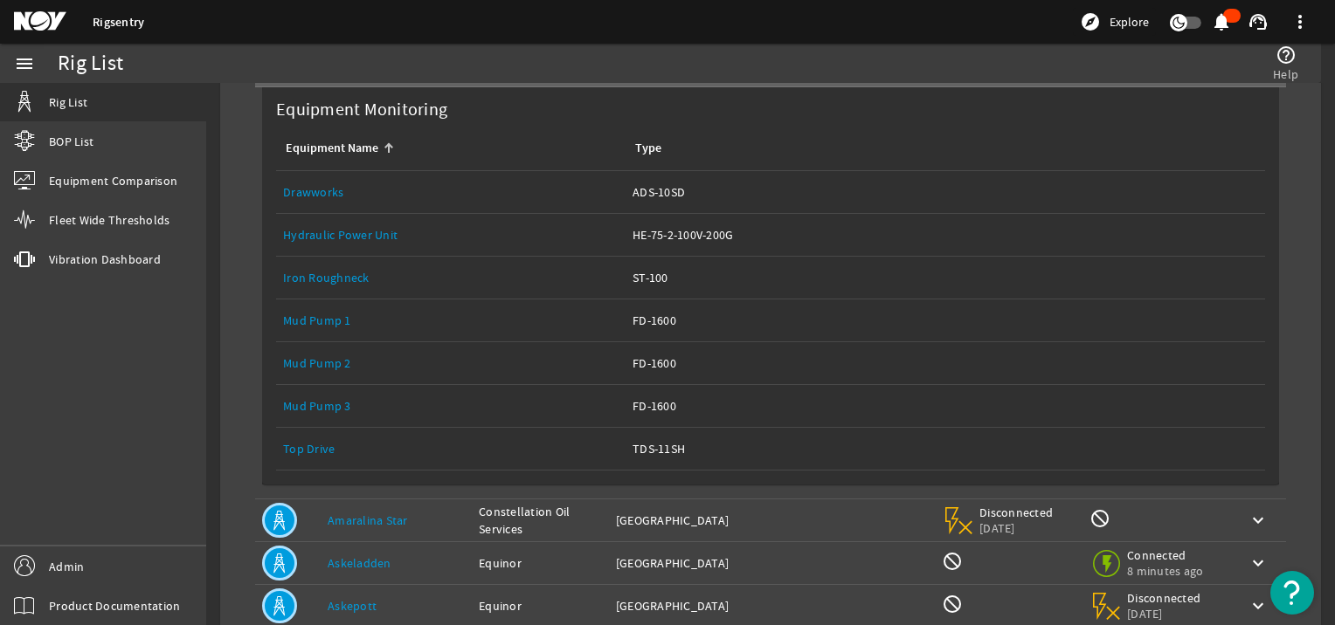
scroll to position [232, 0]
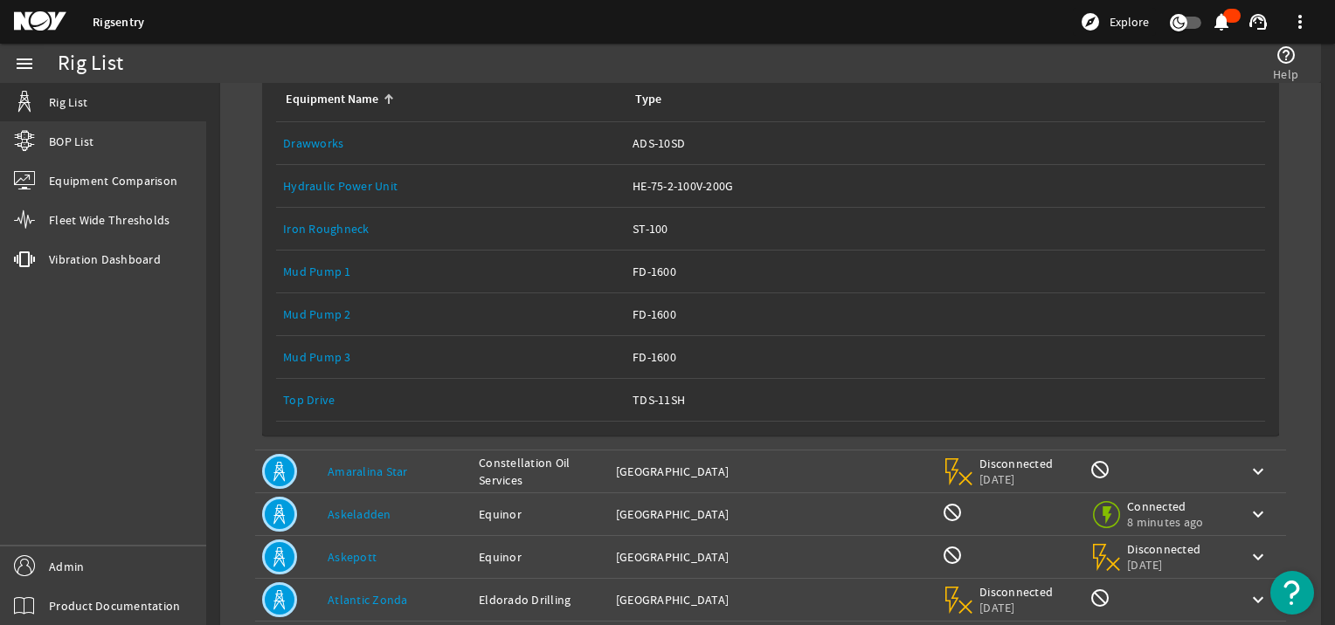
click at [332, 392] on link "Top Drive" at bounding box center [309, 400] width 52 height 16
